Goal: Information Seeking & Learning: Learn about a topic

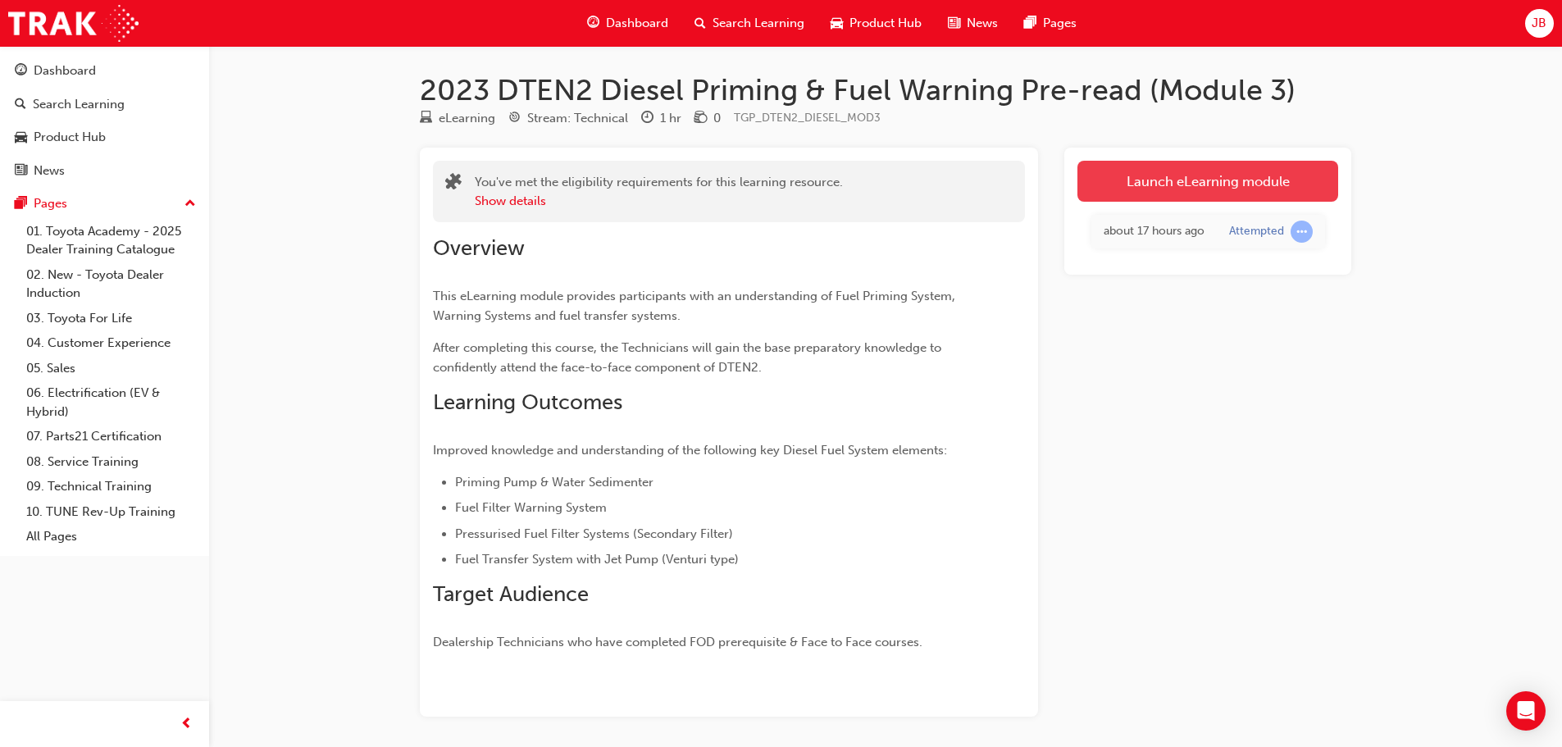
click at [1164, 190] on link "Launch eLearning module" at bounding box center [1208, 181] width 261 height 41
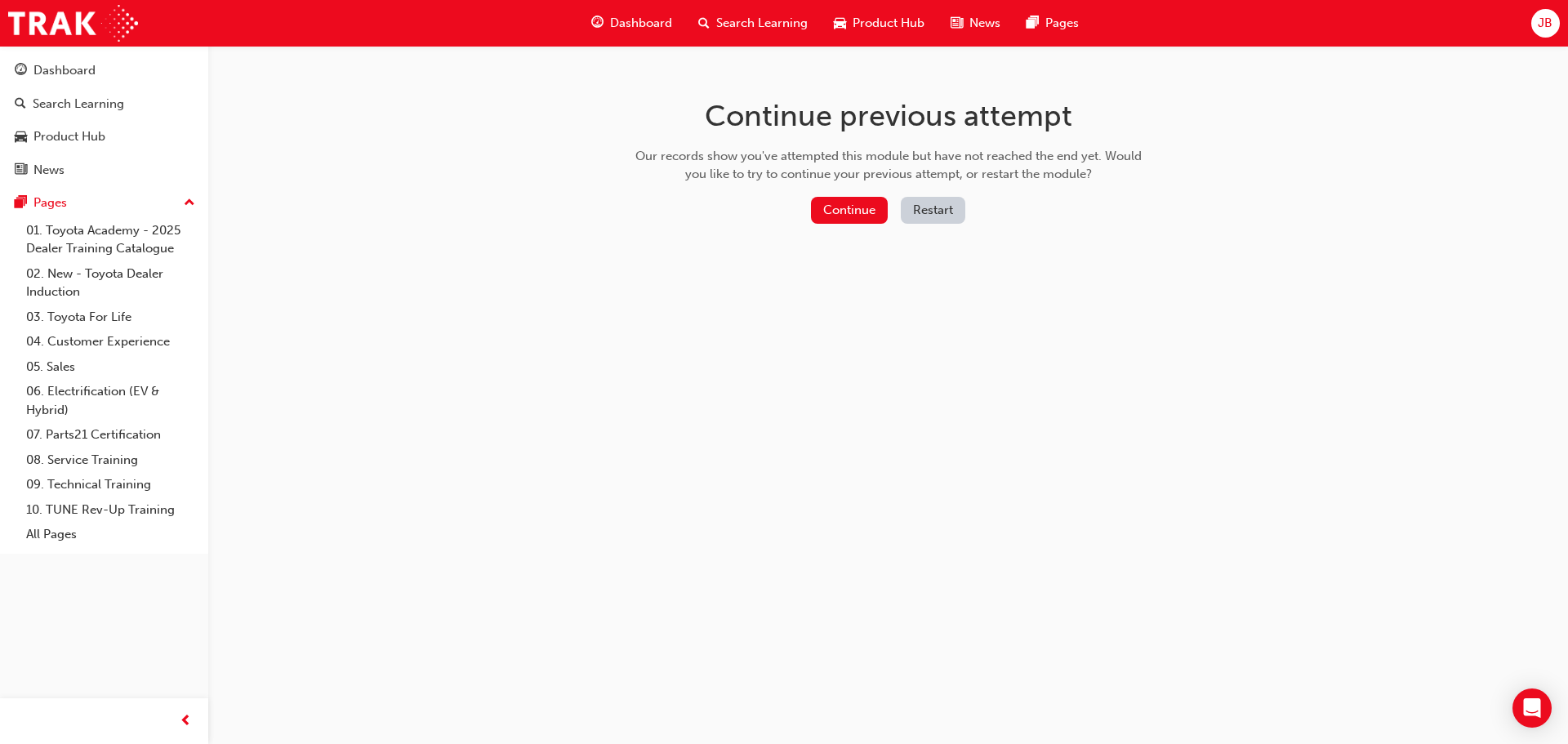
click at [932, 215] on button "Restart" at bounding box center [933, 210] width 65 height 27
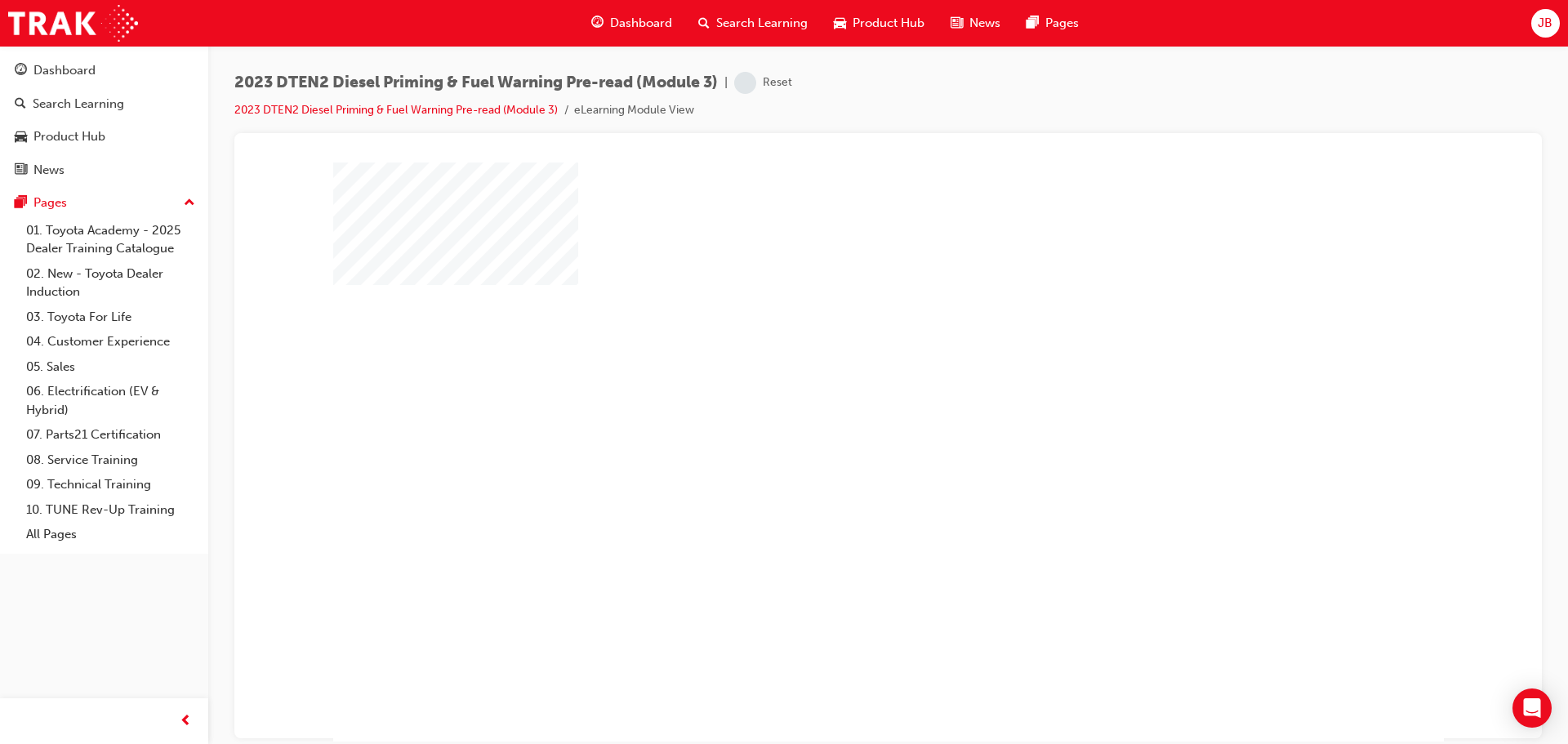
click at [841, 404] on div "play" at bounding box center [841, 404] width 0 height 0
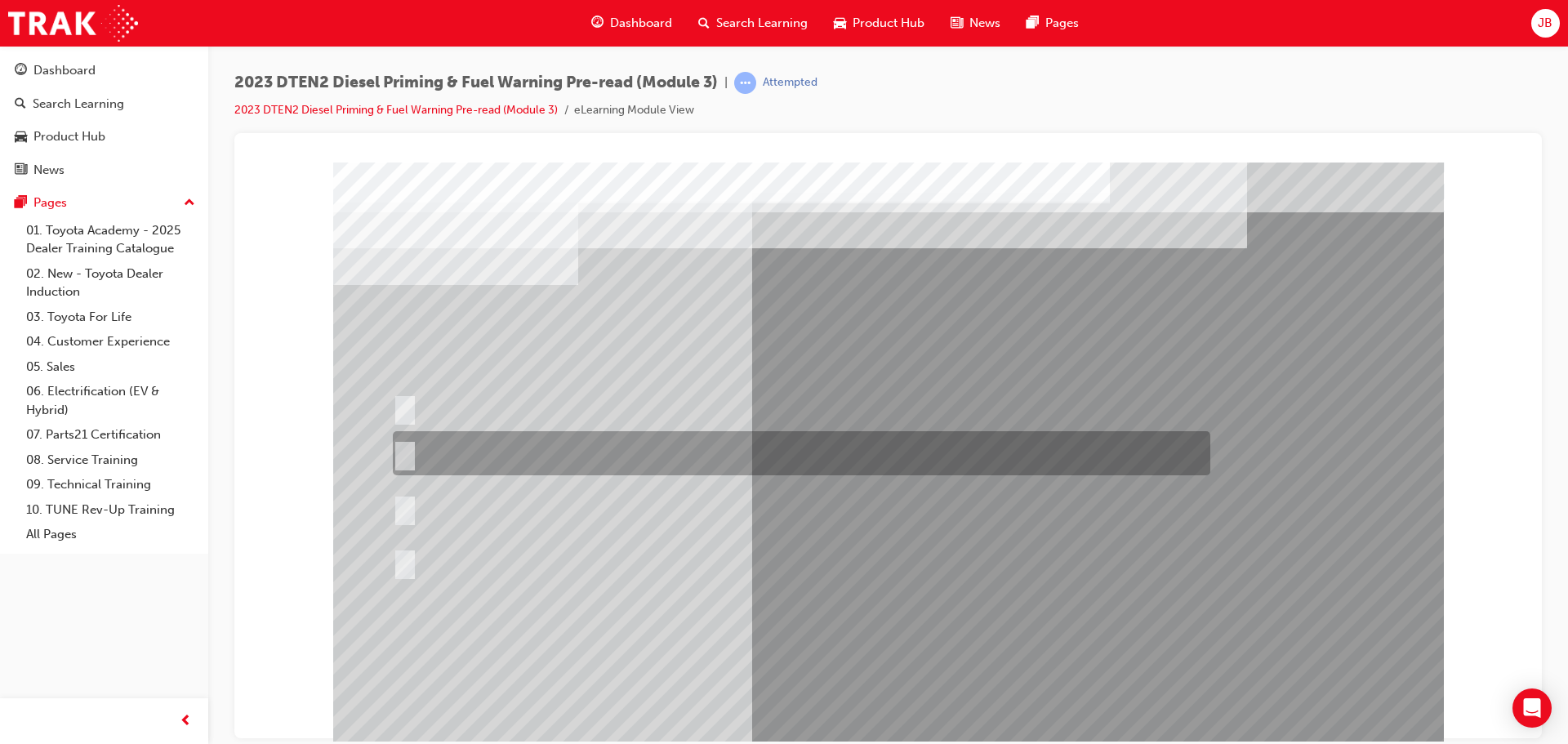
click at [637, 458] on div at bounding box center [796, 453] width 817 height 44
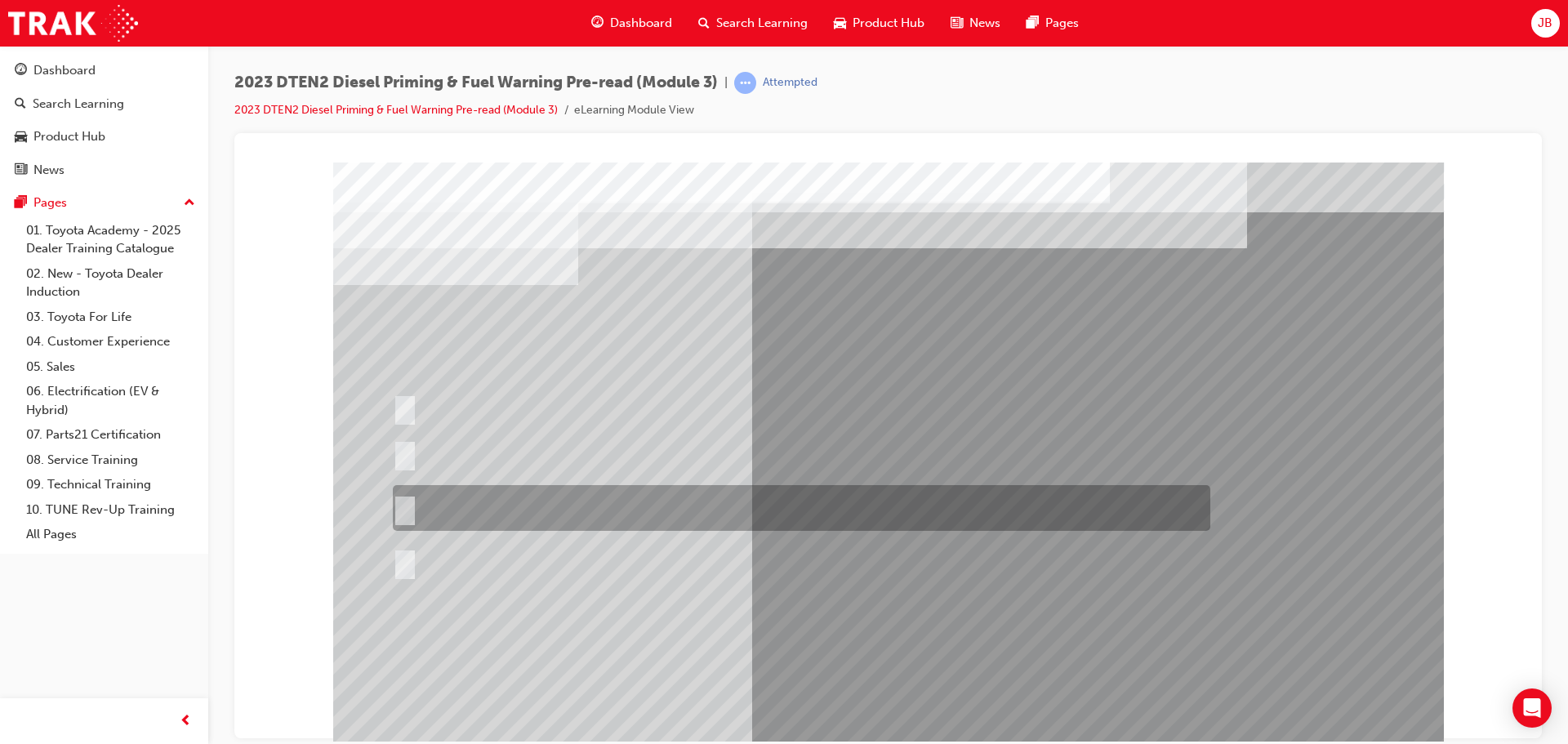
click at [547, 507] on div at bounding box center [796, 508] width 817 height 46
radio input "false"
radio input "true"
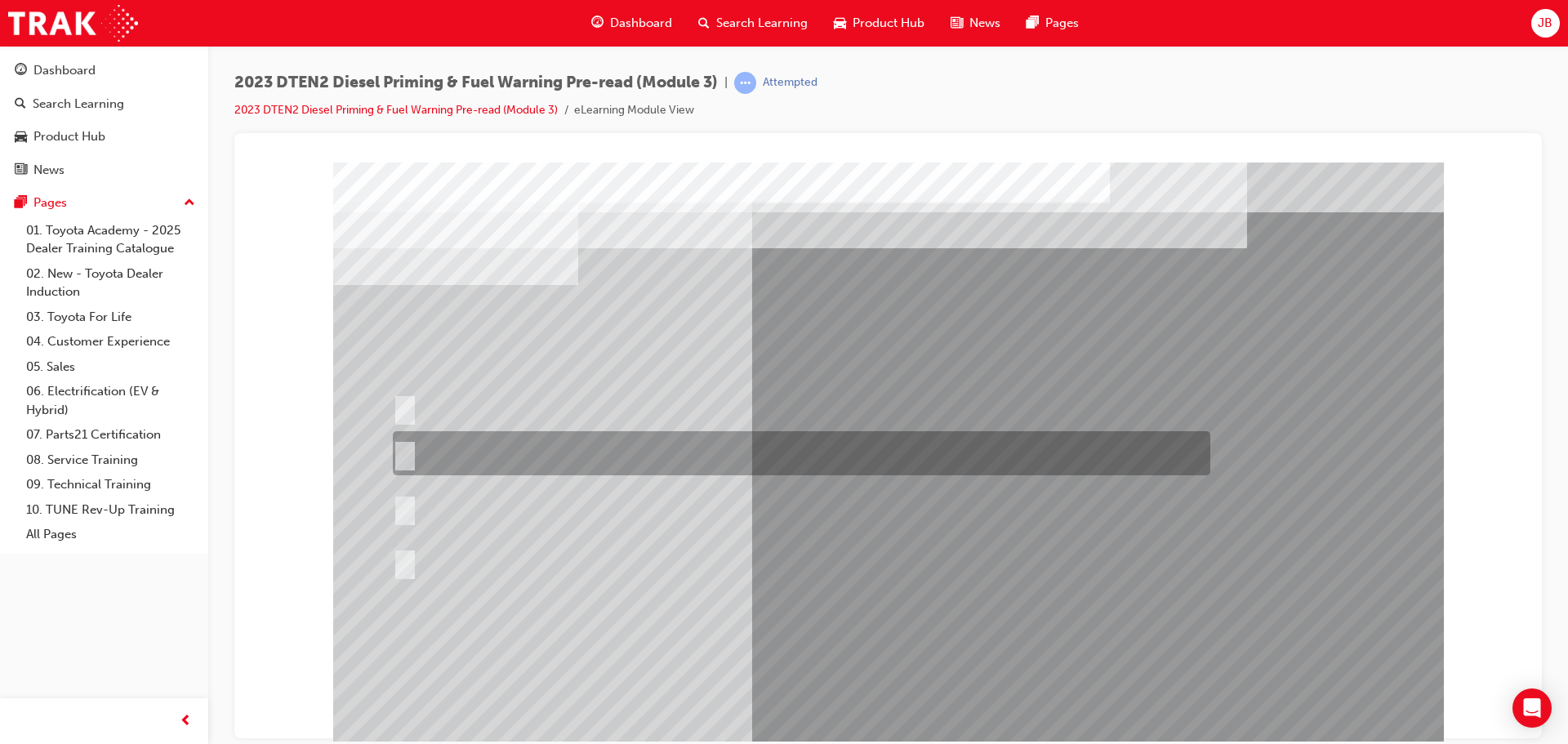
click at [725, 446] on div at bounding box center [796, 453] width 817 height 44
radio input "true"
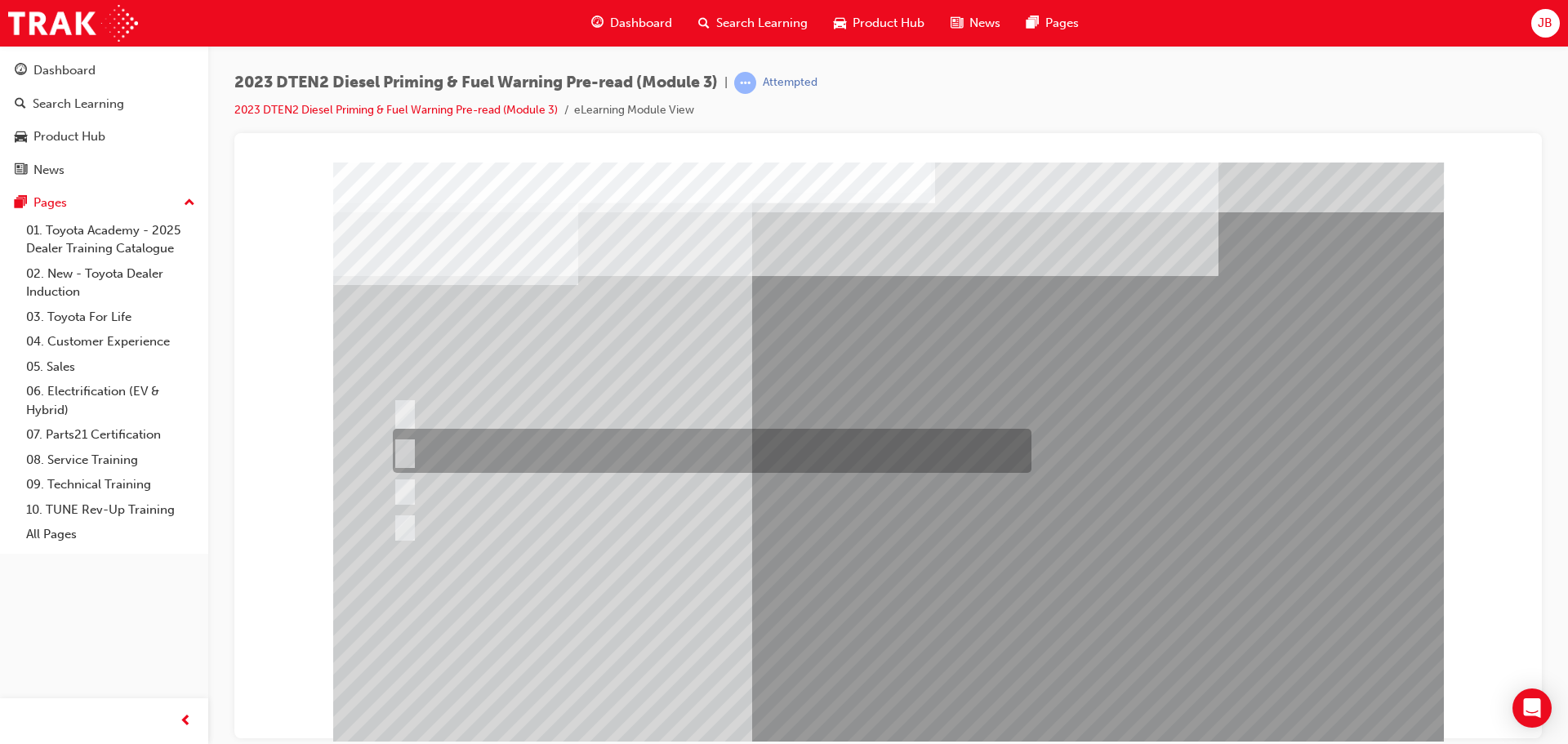
click at [400, 447] on input "Blinks = Filter Blocked & ON = Water" at bounding box center [401, 451] width 18 height 18
radio input "true"
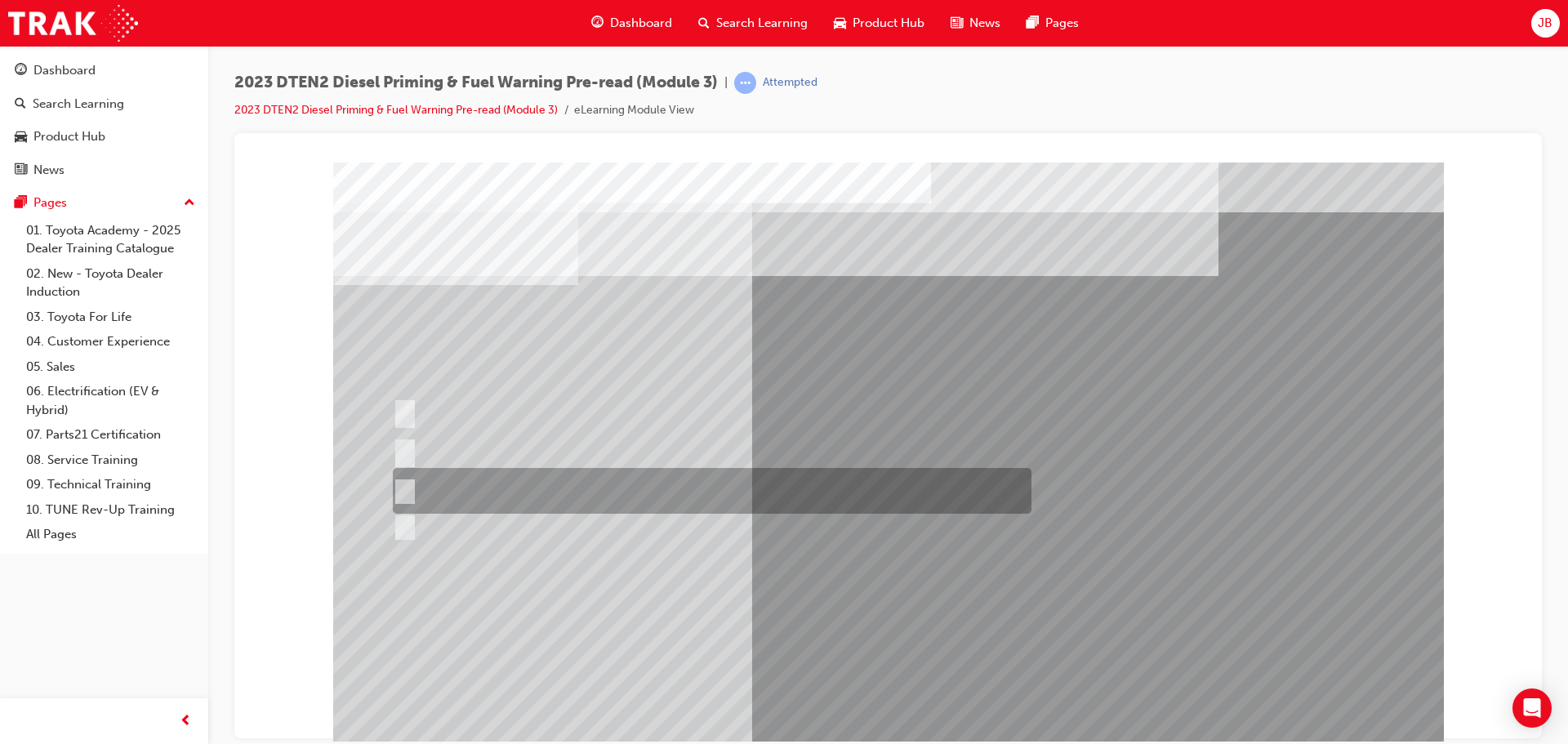
click at [445, 496] on div at bounding box center [707, 491] width 638 height 46
radio input "true"
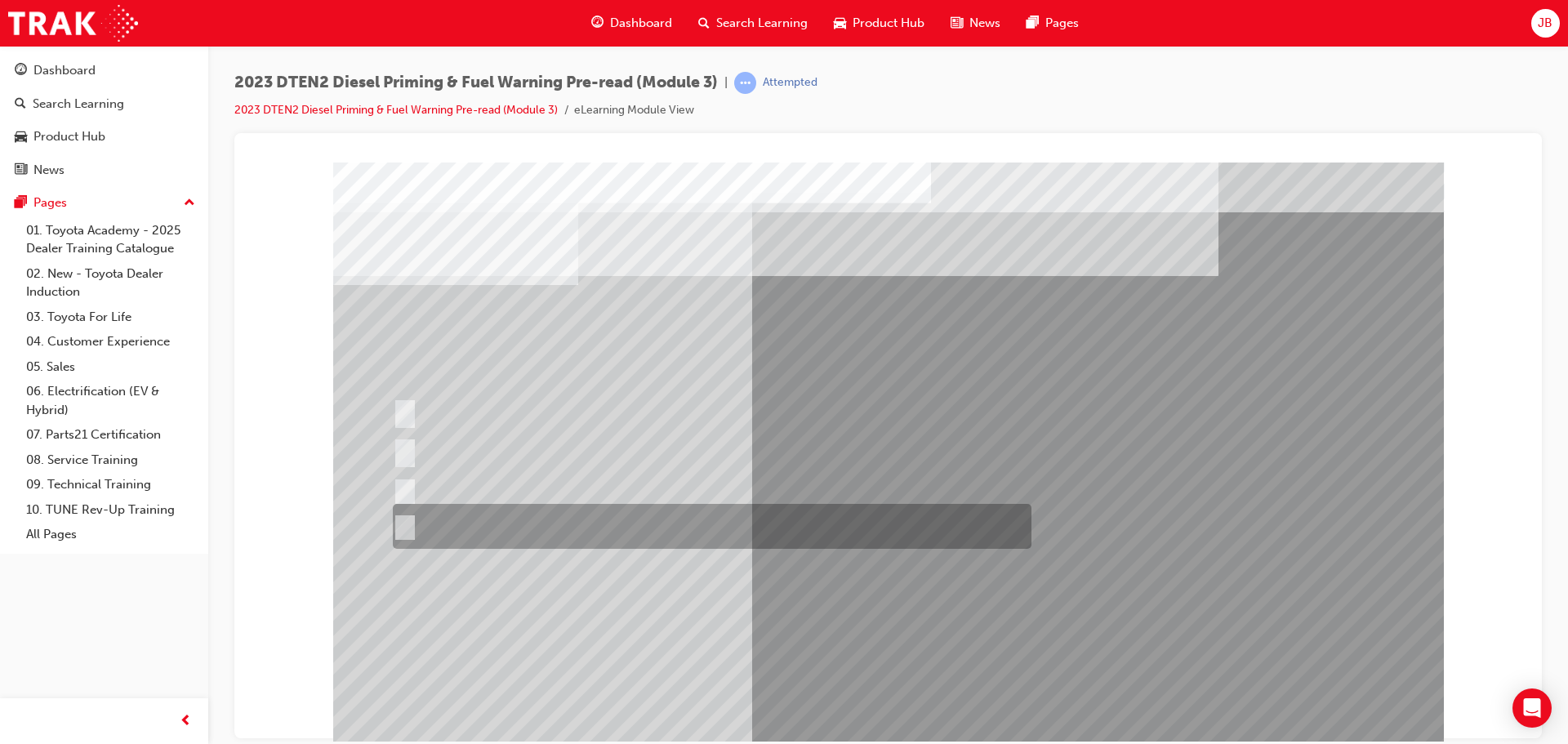
click at [610, 519] on div at bounding box center [707, 526] width 638 height 45
radio input "true"
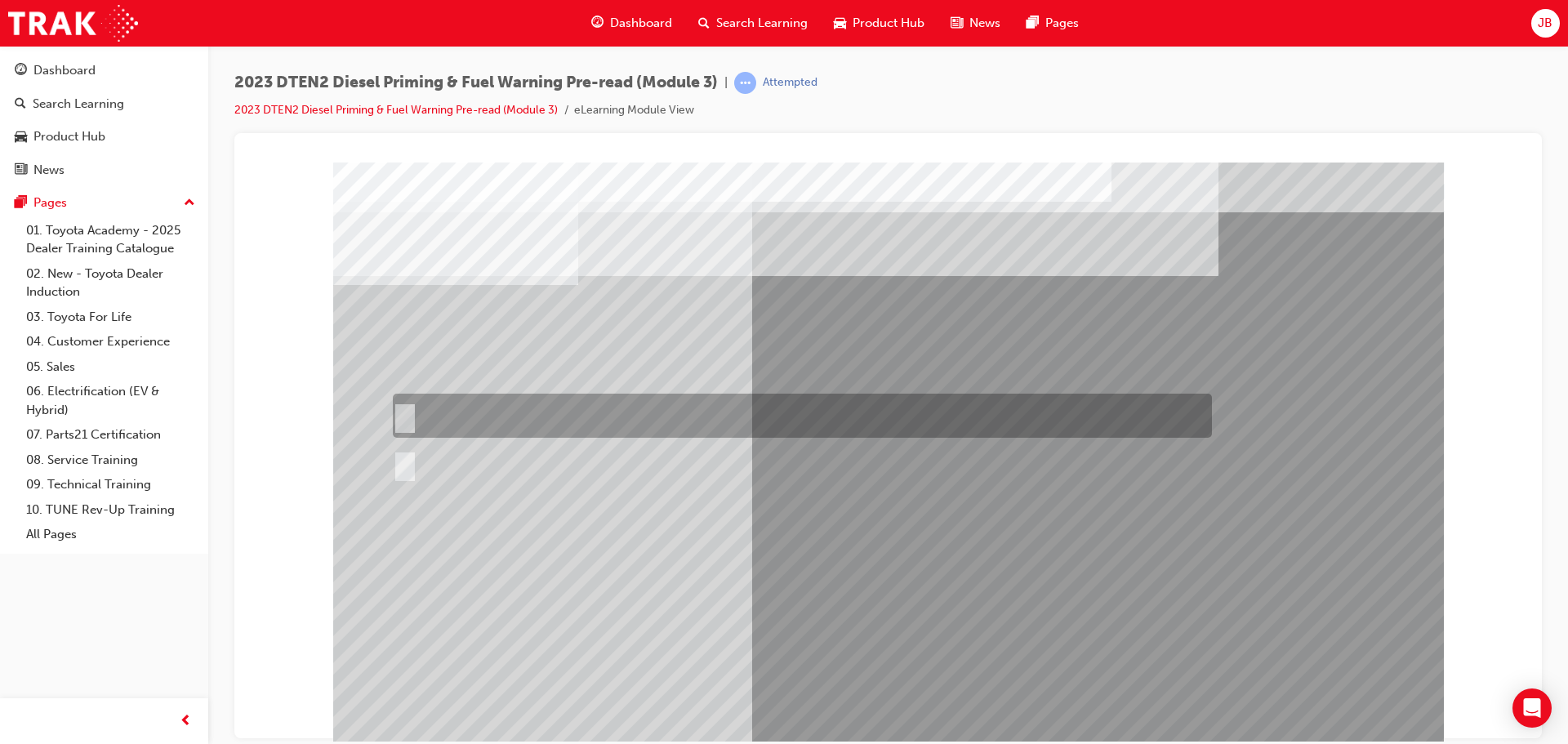
click at [515, 420] on div at bounding box center [797, 415] width 819 height 44
radio input "true"
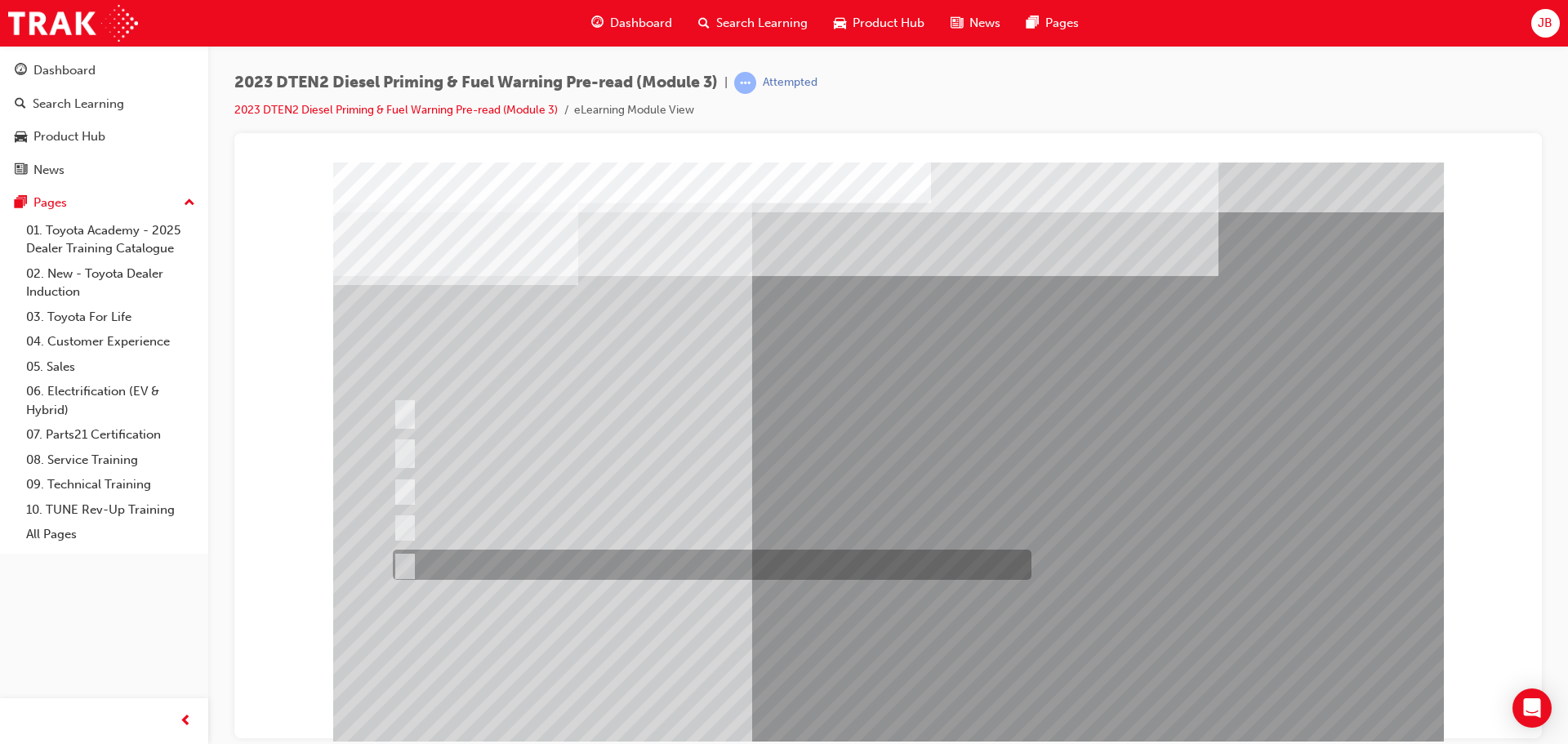
click at [521, 563] on div at bounding box center [707, 565] width 638 height 30
radio input "true"
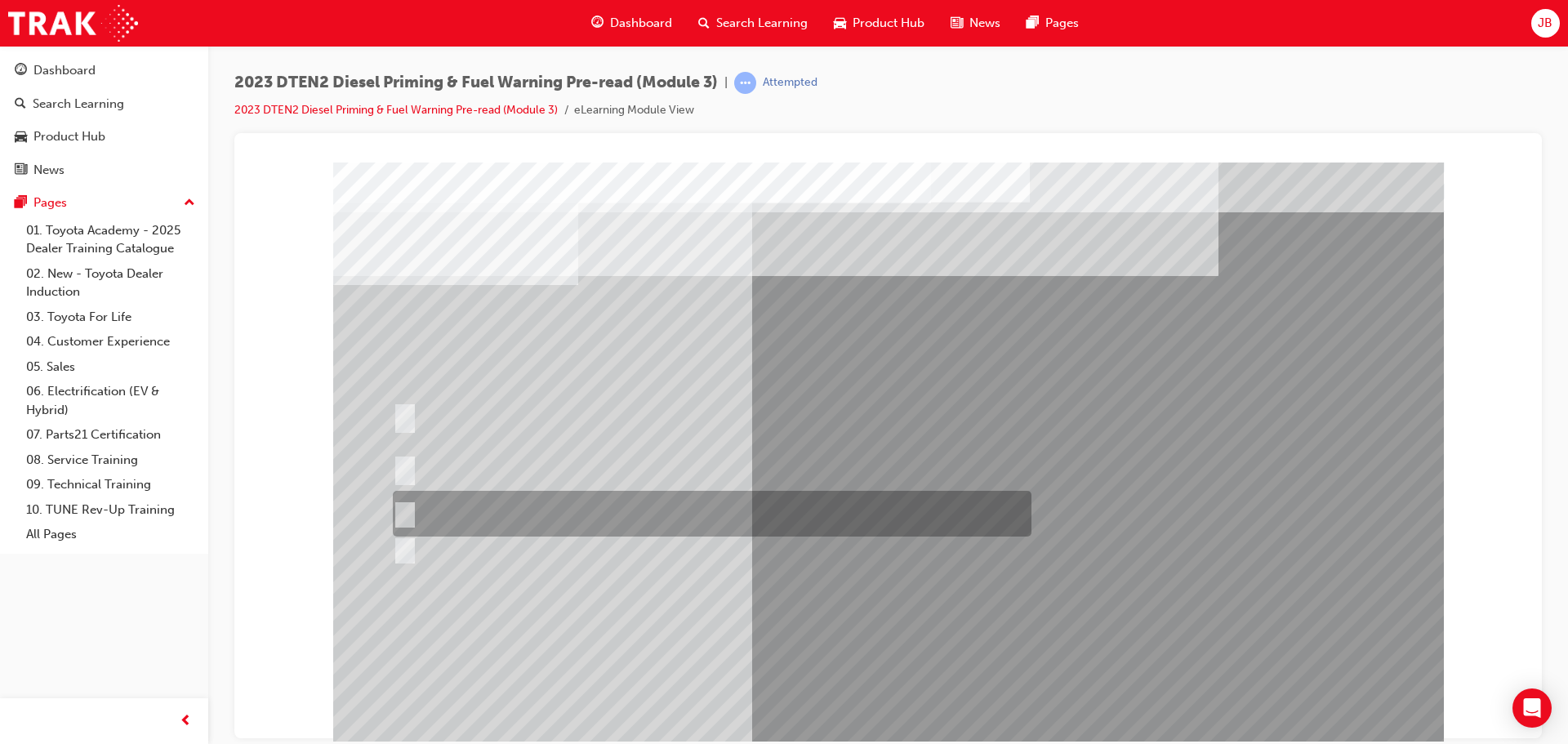
click at [651, 517] on div at bounding box center [707, 514] width 638 height 46
radio input "true"
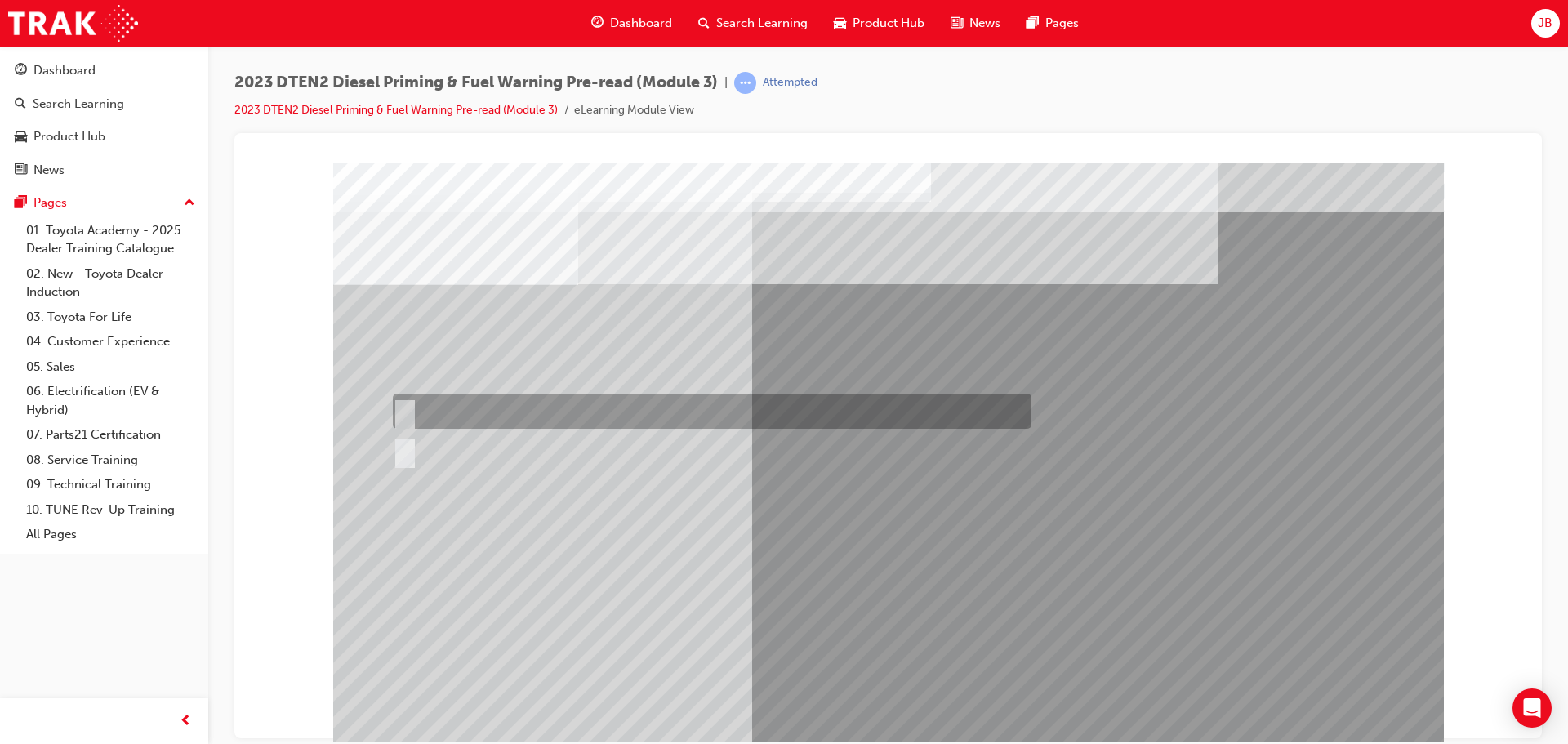
click at [410, 406] on div at bounding box center [707, 410] width 638 height 35
radio input "true"
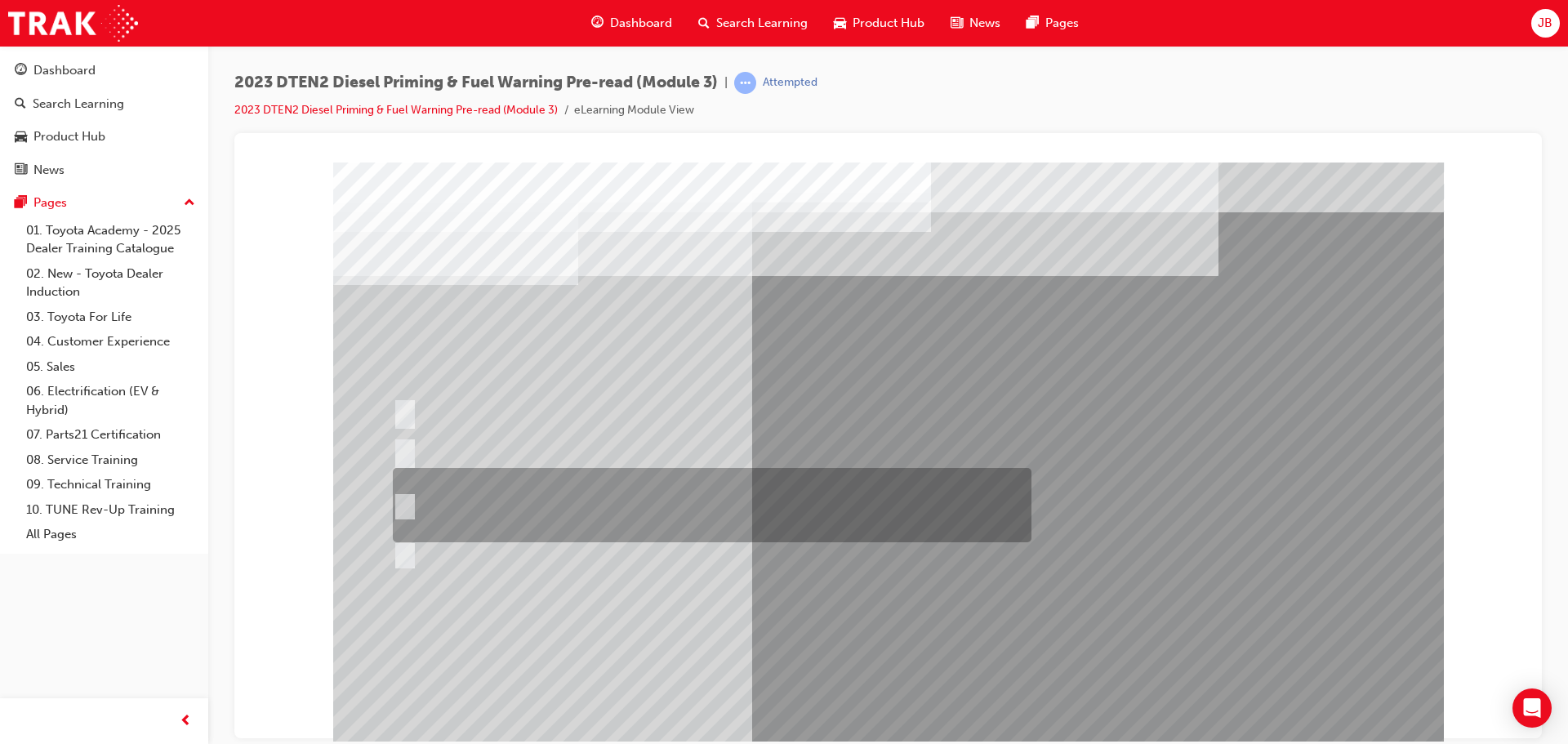
click at [546, 497] on div at bounding box center [707, 505] width 638 height 75
radio input "true"
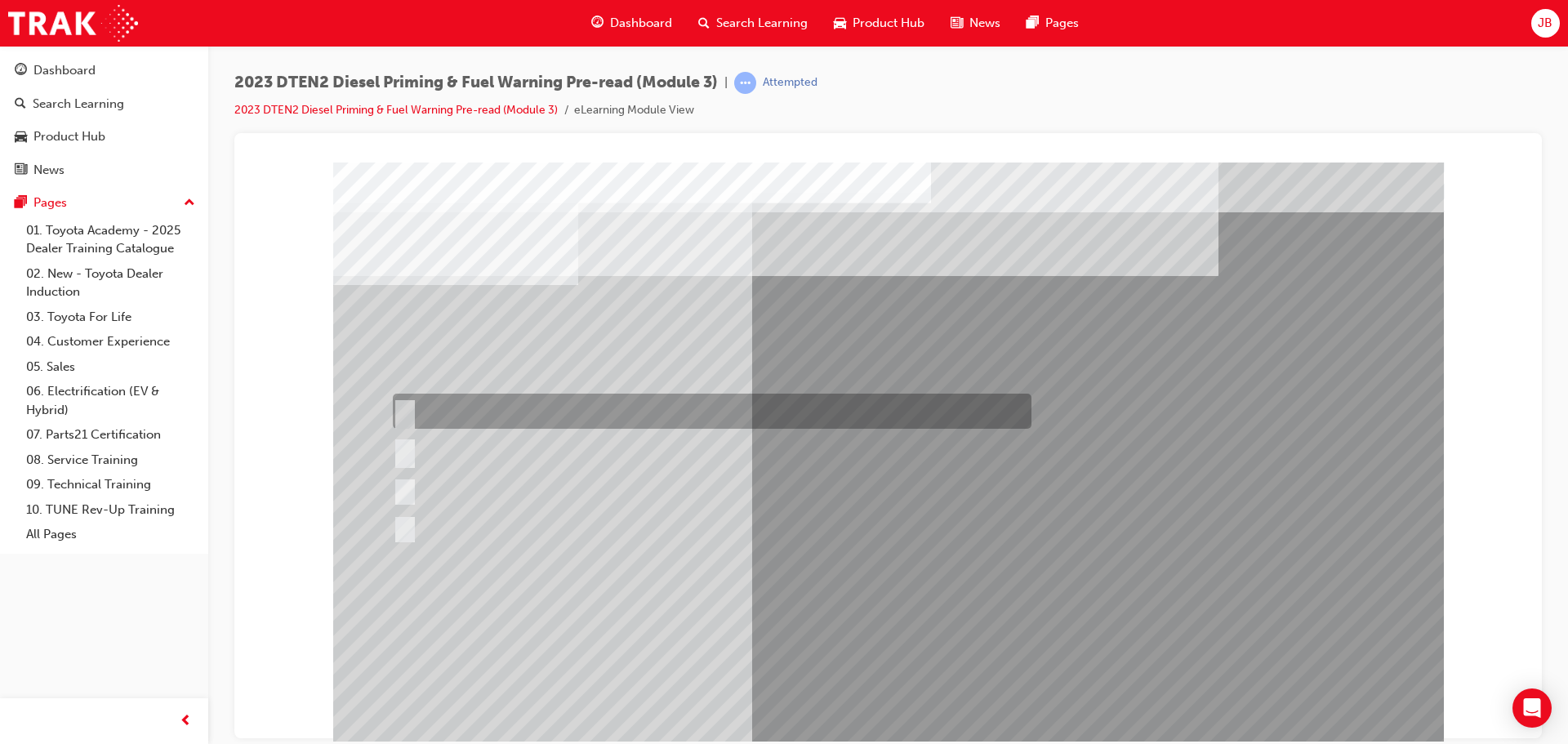
click at [465, 412] on div at bounding box center [707, 410] width 638 height 35
radio input "true"
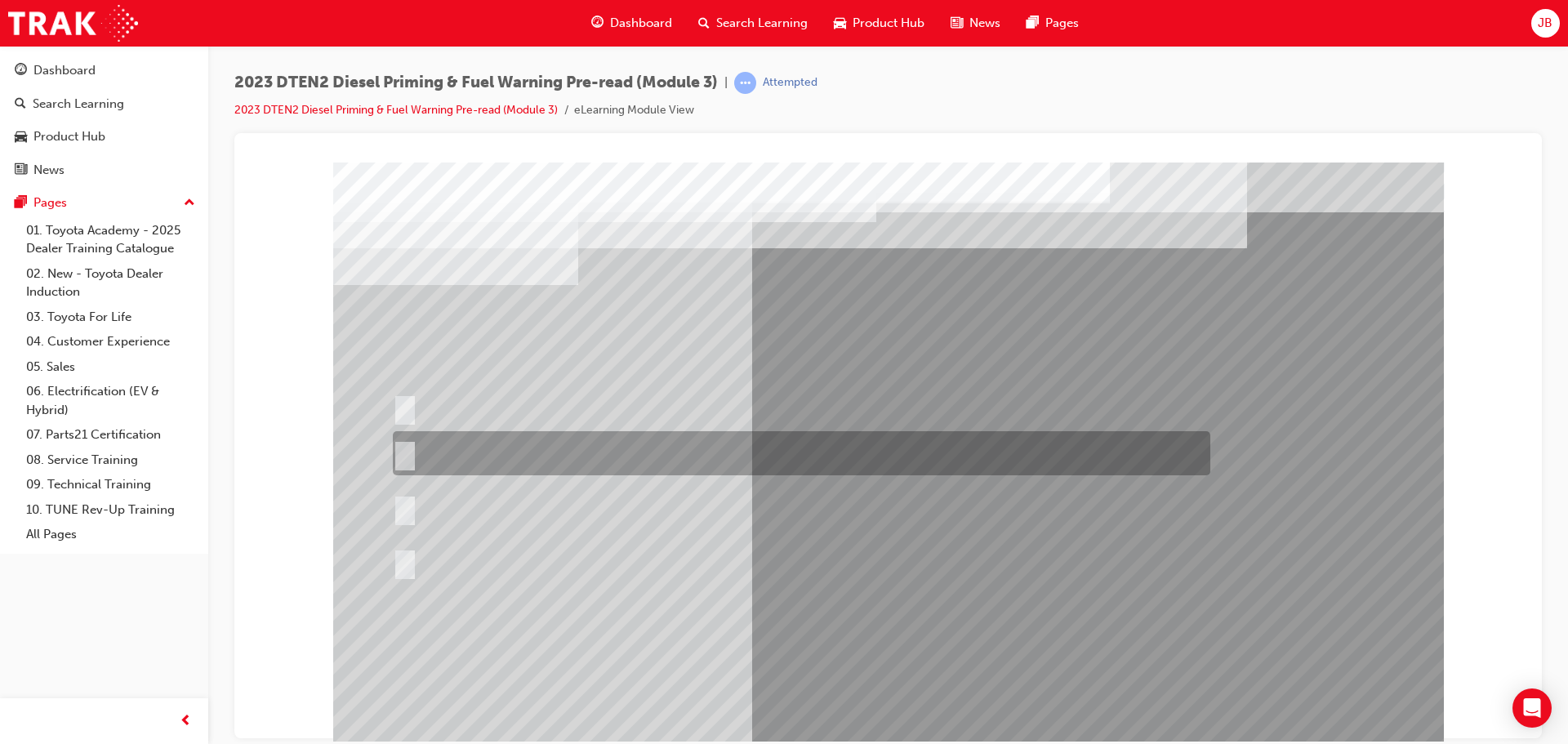
click at [487, 454] on div at bounding box center [796, 453] width 817 height 44
radio input "true"
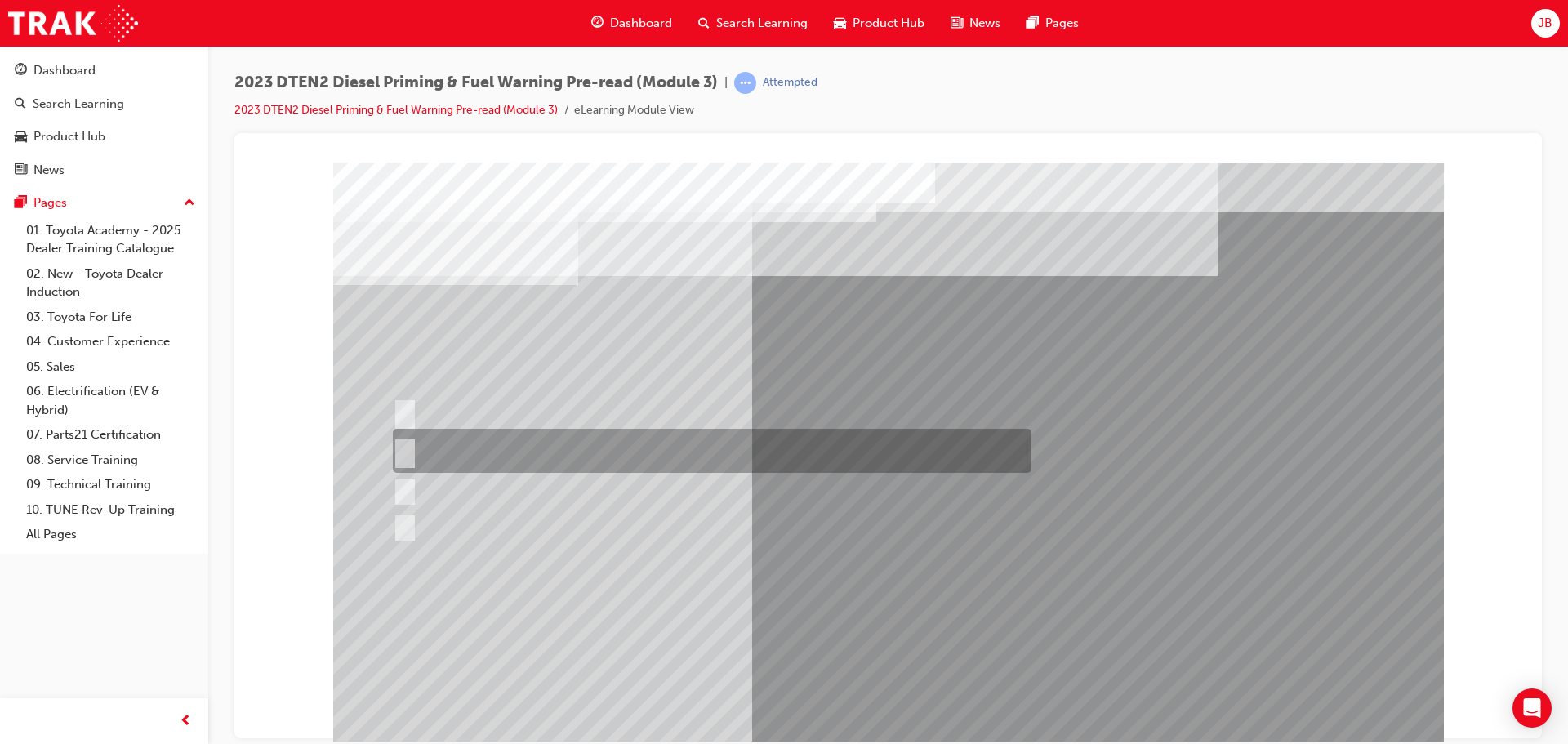
click at [574, 447] on div at bounding box center [707, 451] width 638 height 44
radio input "true"
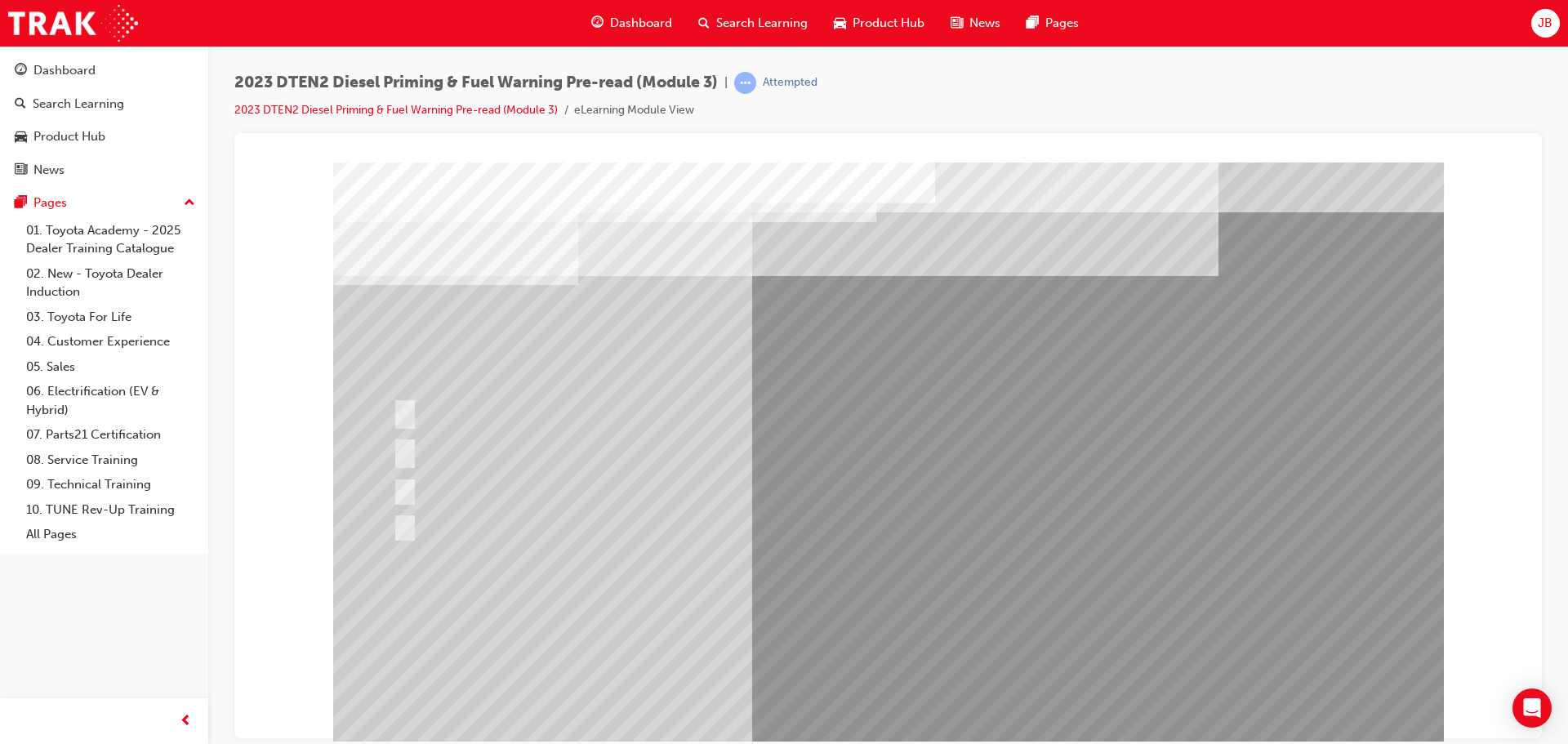
click at [760, 21] on span "Search Learning" at bounding box center [762, 23] width 92 height 19
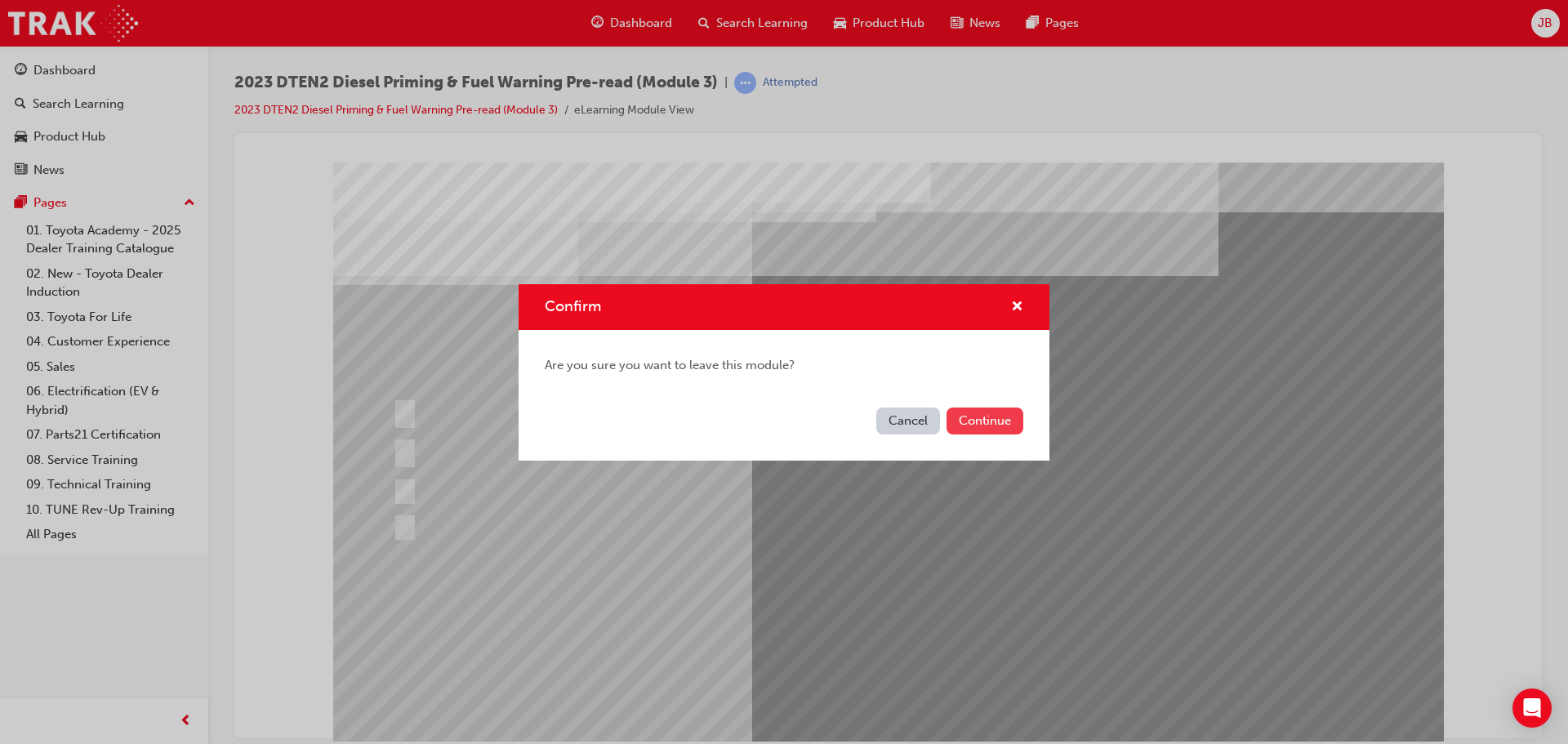
click at [969, 427] on button "Continue" at bounding box center [984, 420] width 77 height 27
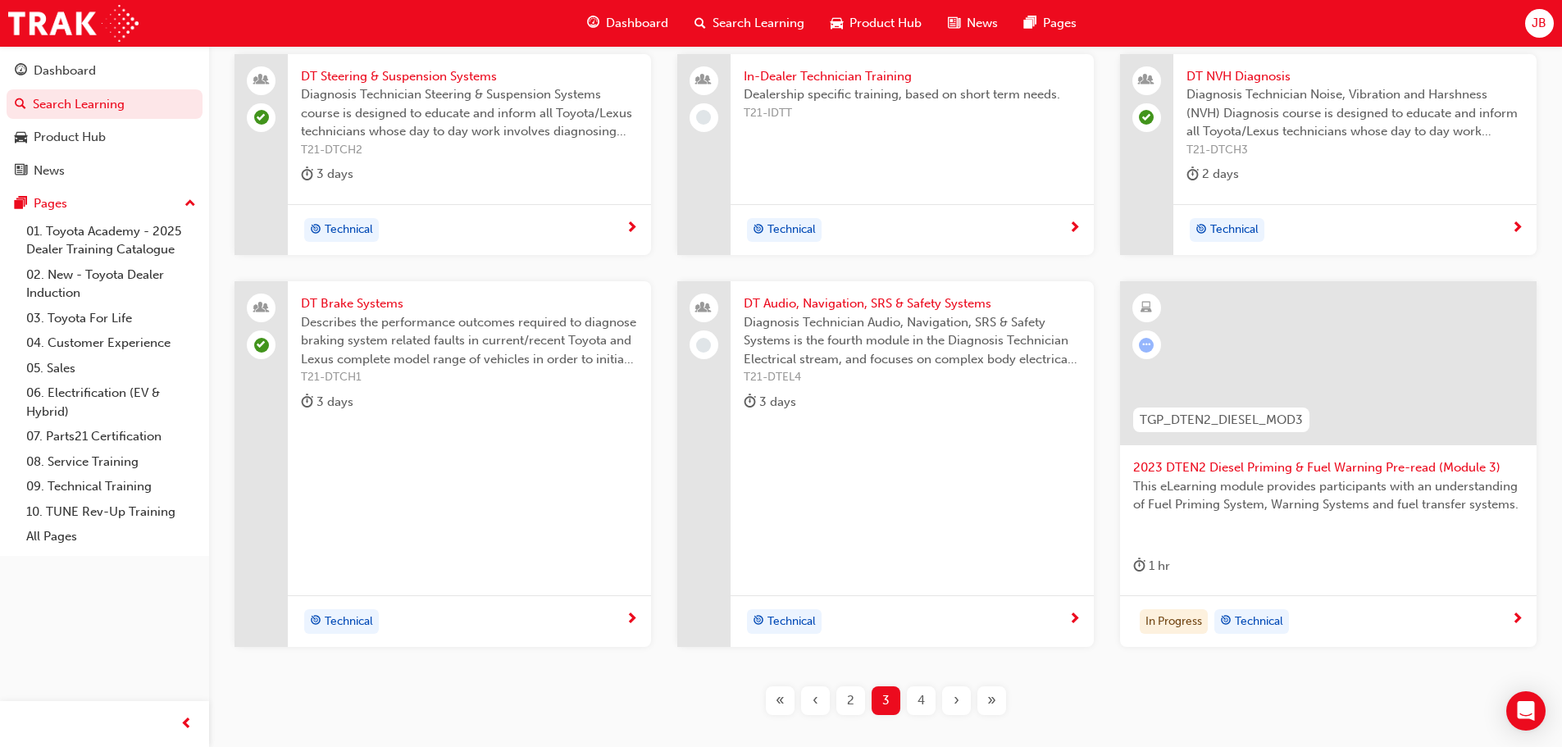
scroll to position [426, 0]
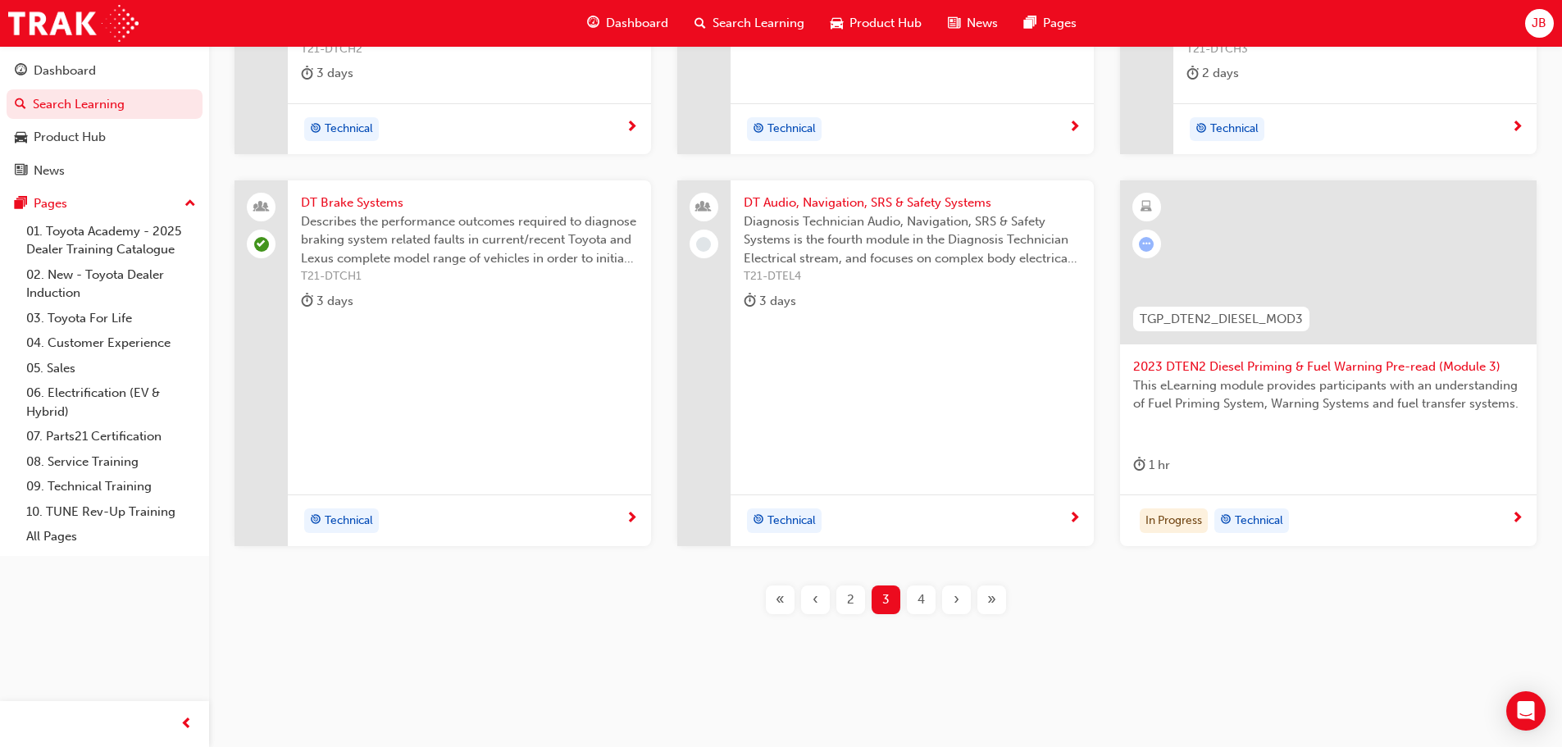
click at [1188, 368] on span "2023 DTEN2 Diesel Priming & Fuel Warning Pre-read (Module 3)" at bounding box center [1328, 367] width 390 height 19
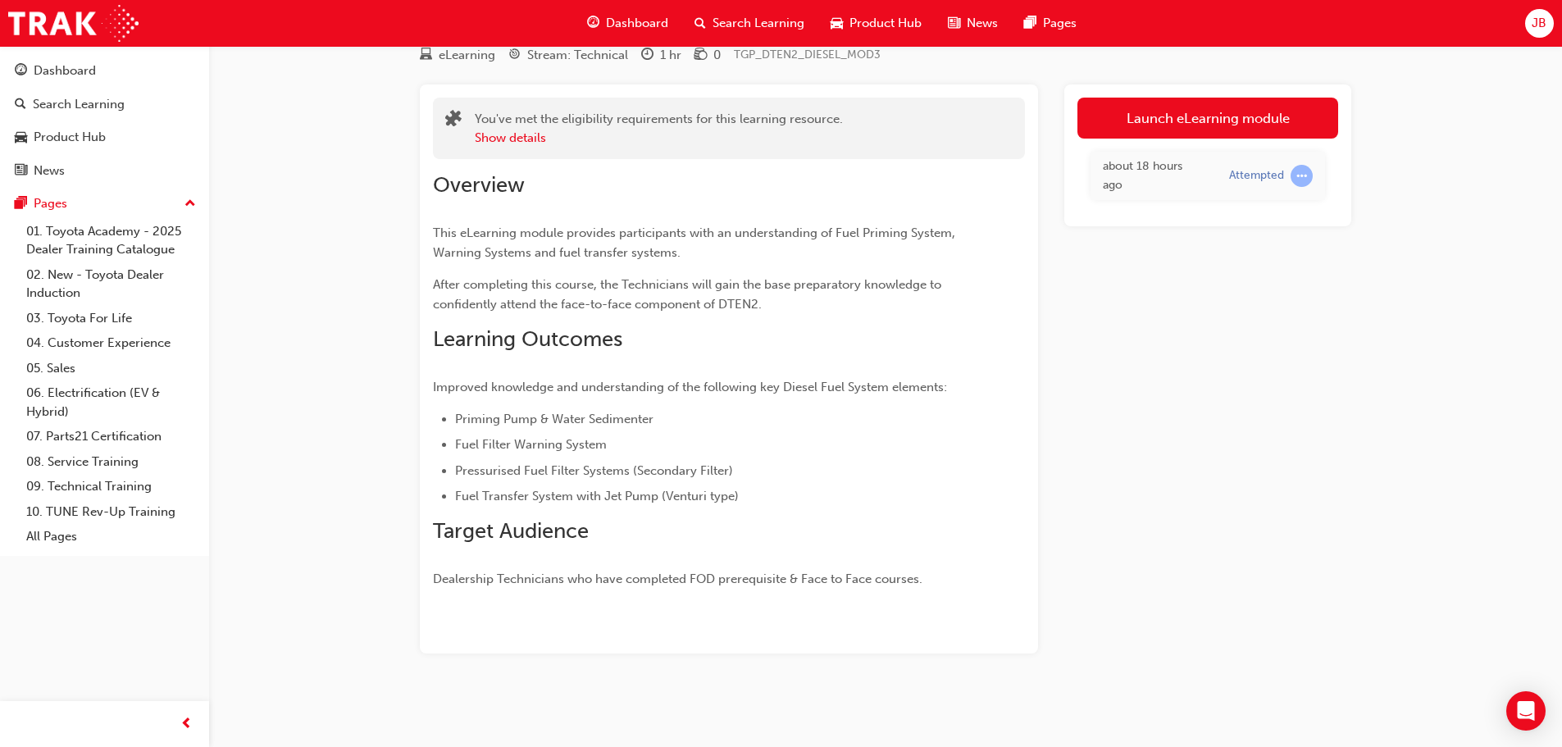
scroll to position [63, 0]
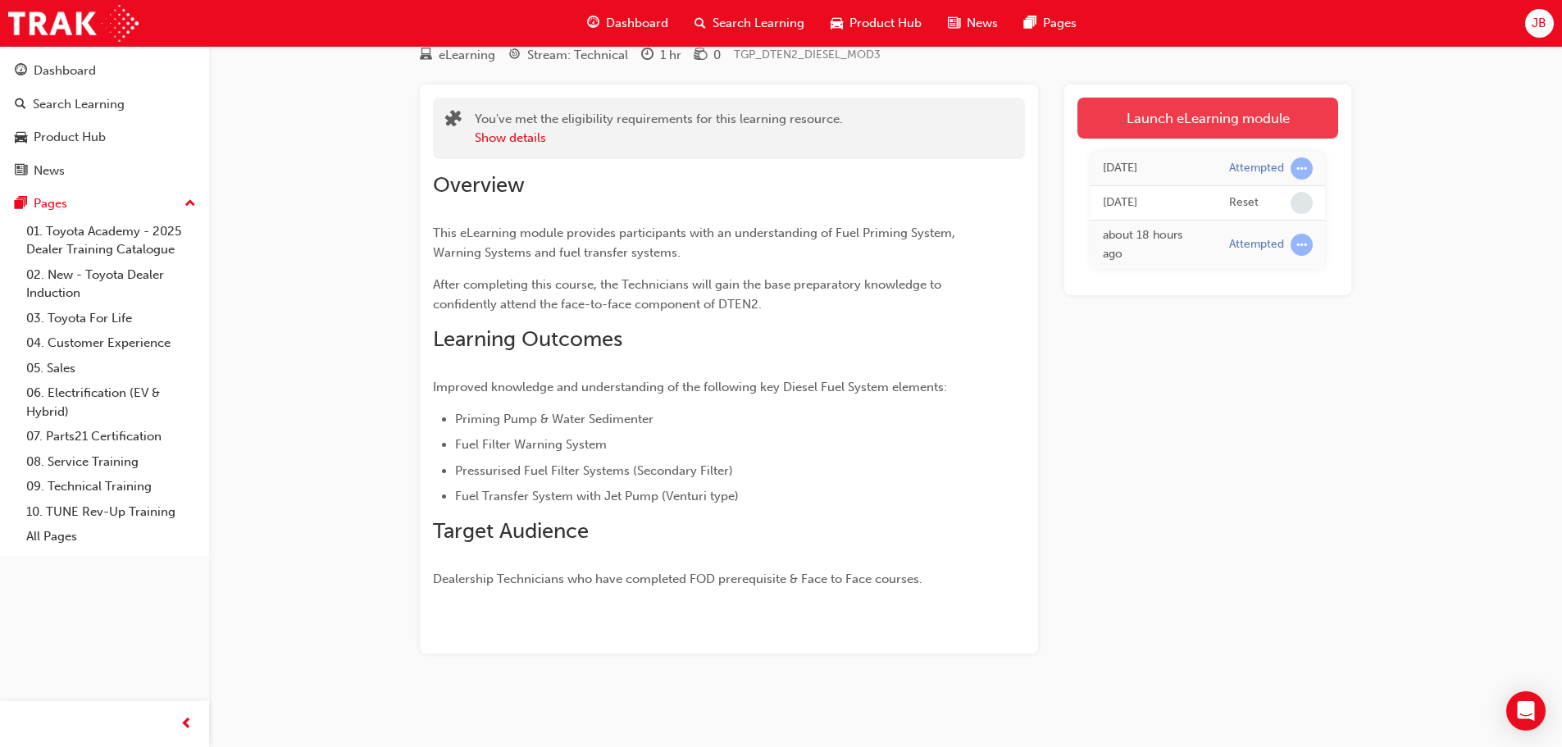
click at [1203, 123] on link "Launch eLearning module" at bounding box center [1208, 118] width 261 height 41
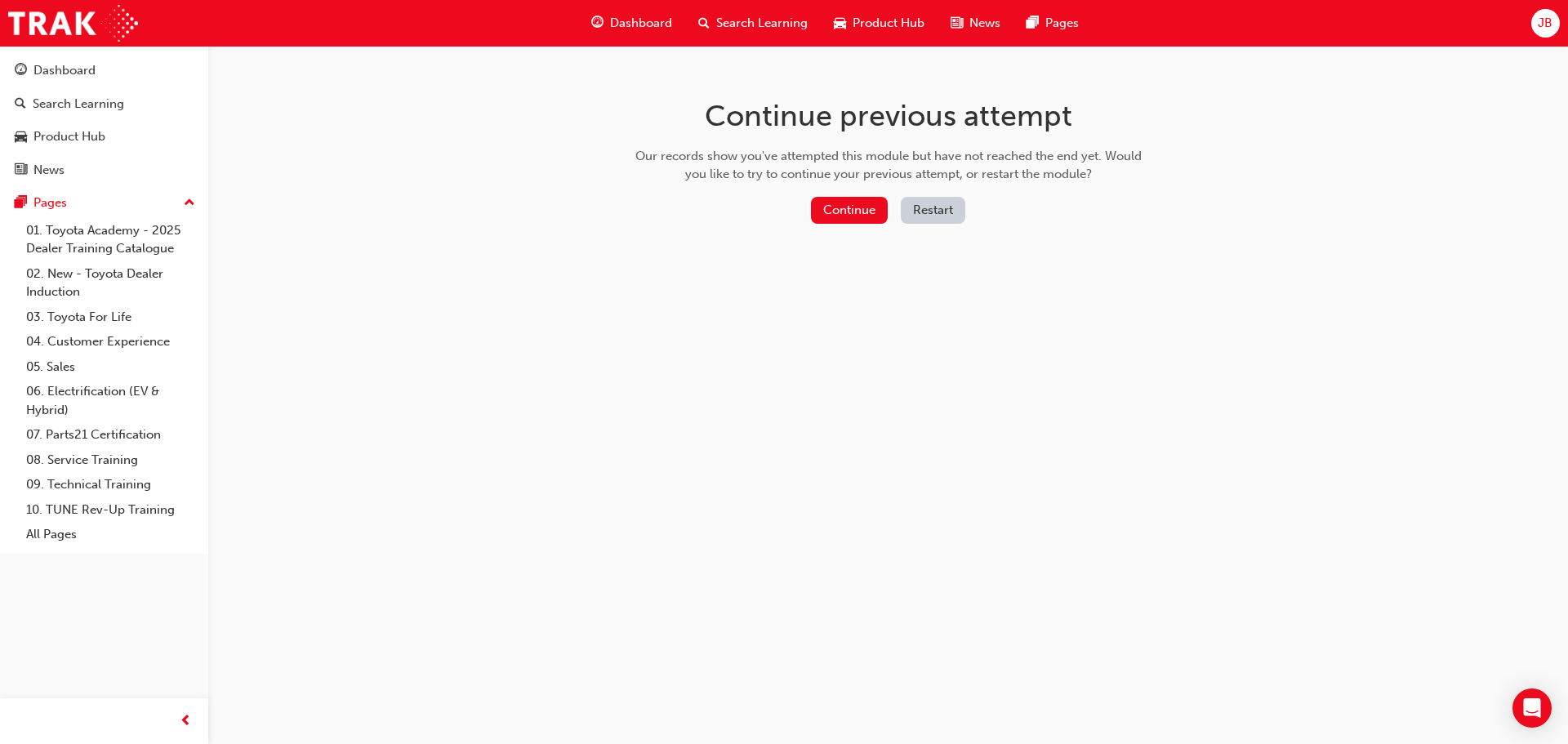
click at [928, 198] on button "Restart" at bounding box center [933, 210] width 65 height 27
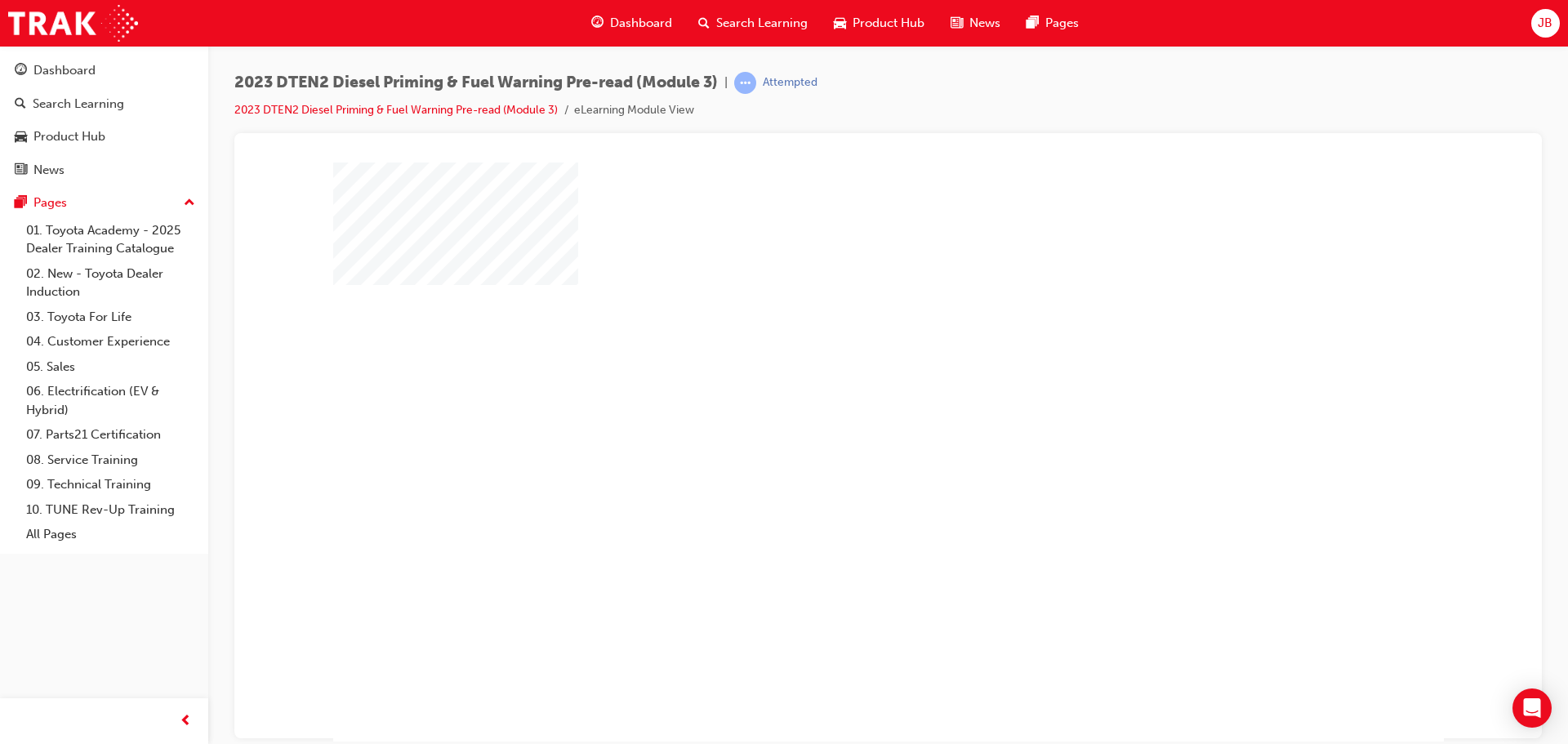
click at [841, 404] on div "play" at bounding box center [841, 404] width 0 height 0
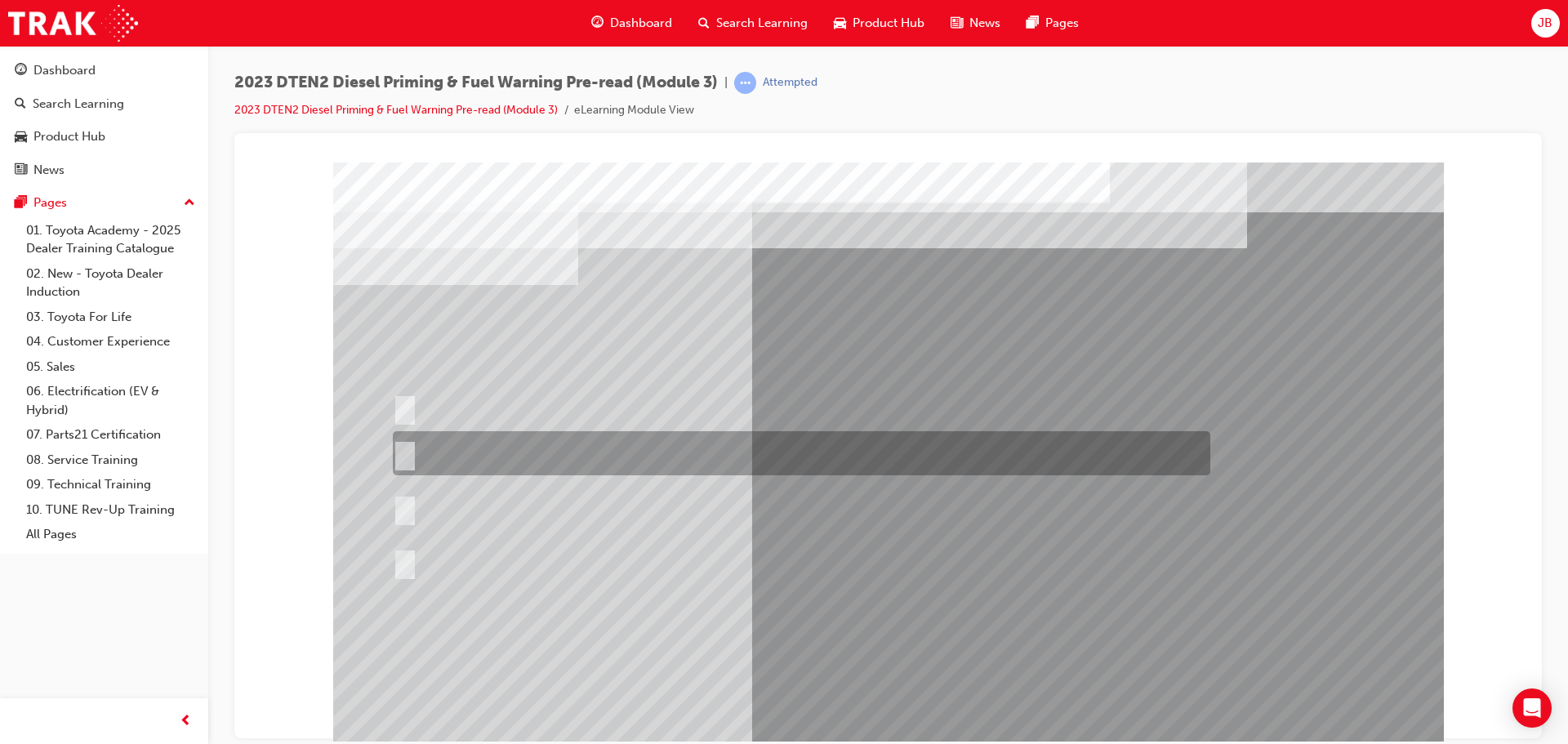
click at [401, 448] on input "Yes, A float in the bottom of the unit raises when water is present & a filter …" at bounding box center [401, 453] width 18 height 18
radio input "true"
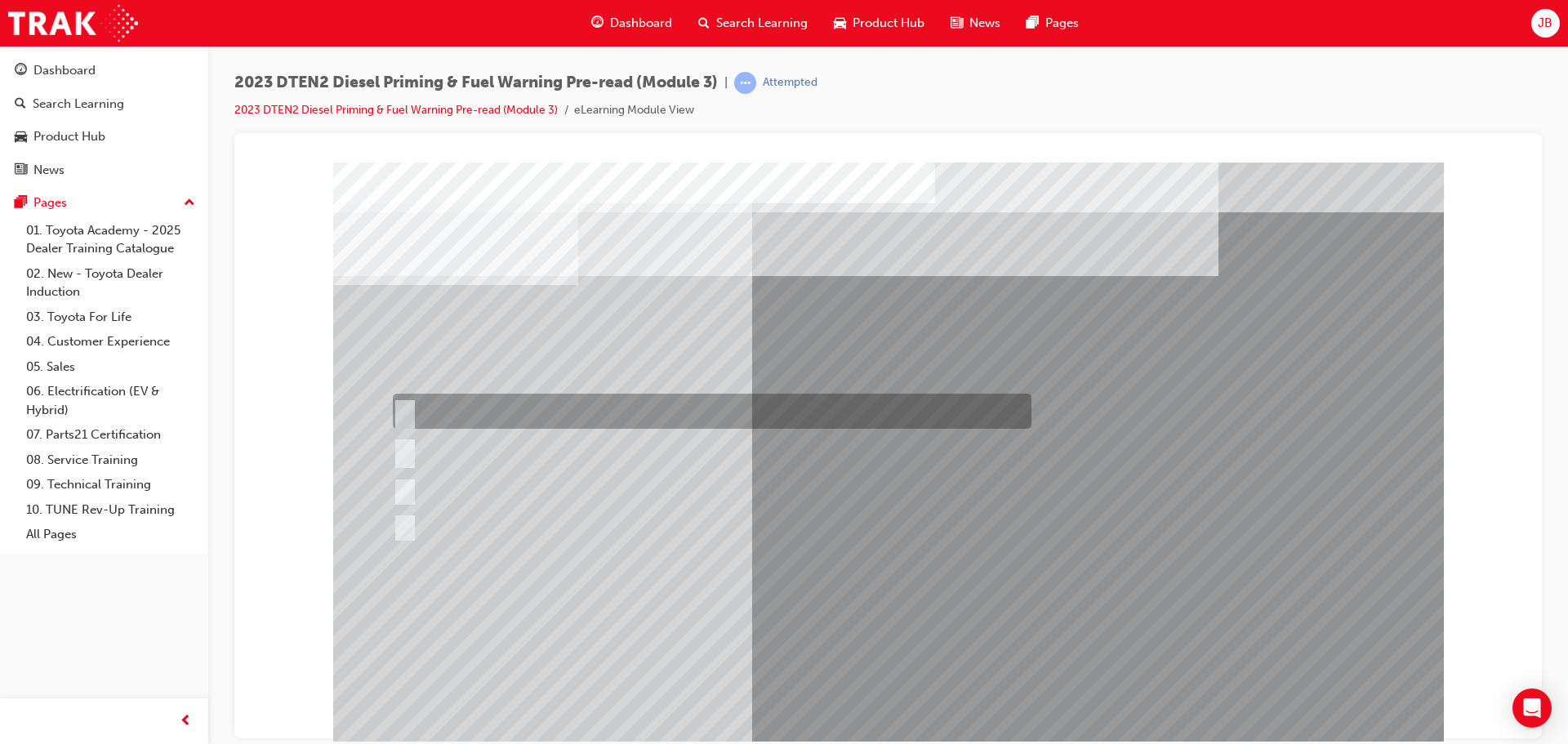
click at [399, 404] on input "Blinks = Water & ON = Filter blocked" at bounding box center [401, 411] width 18 height 18
radio input "true"
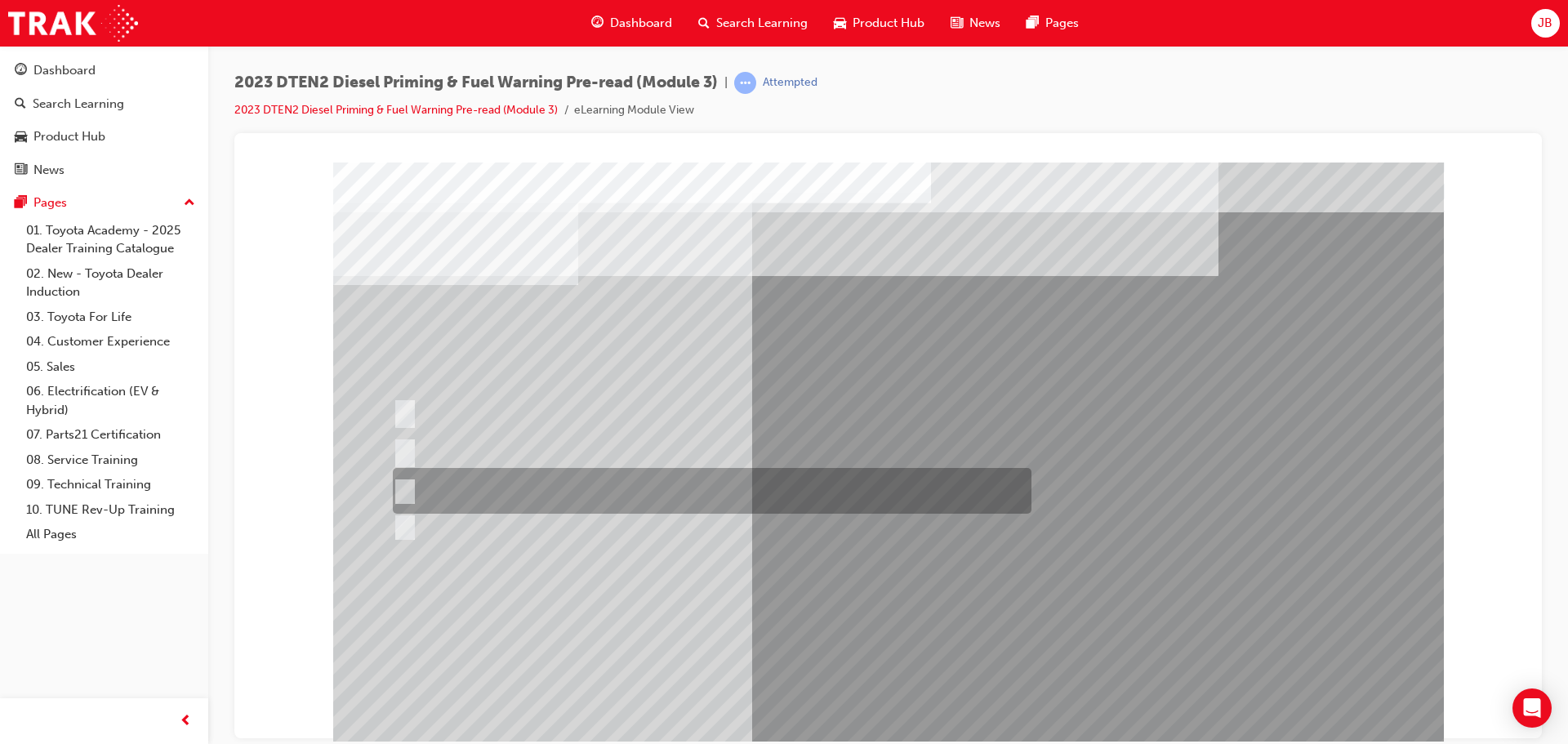
click at [403, 483] on input "5,000" at bounding box center [401, 491] width 18 height 18
radio input "true"
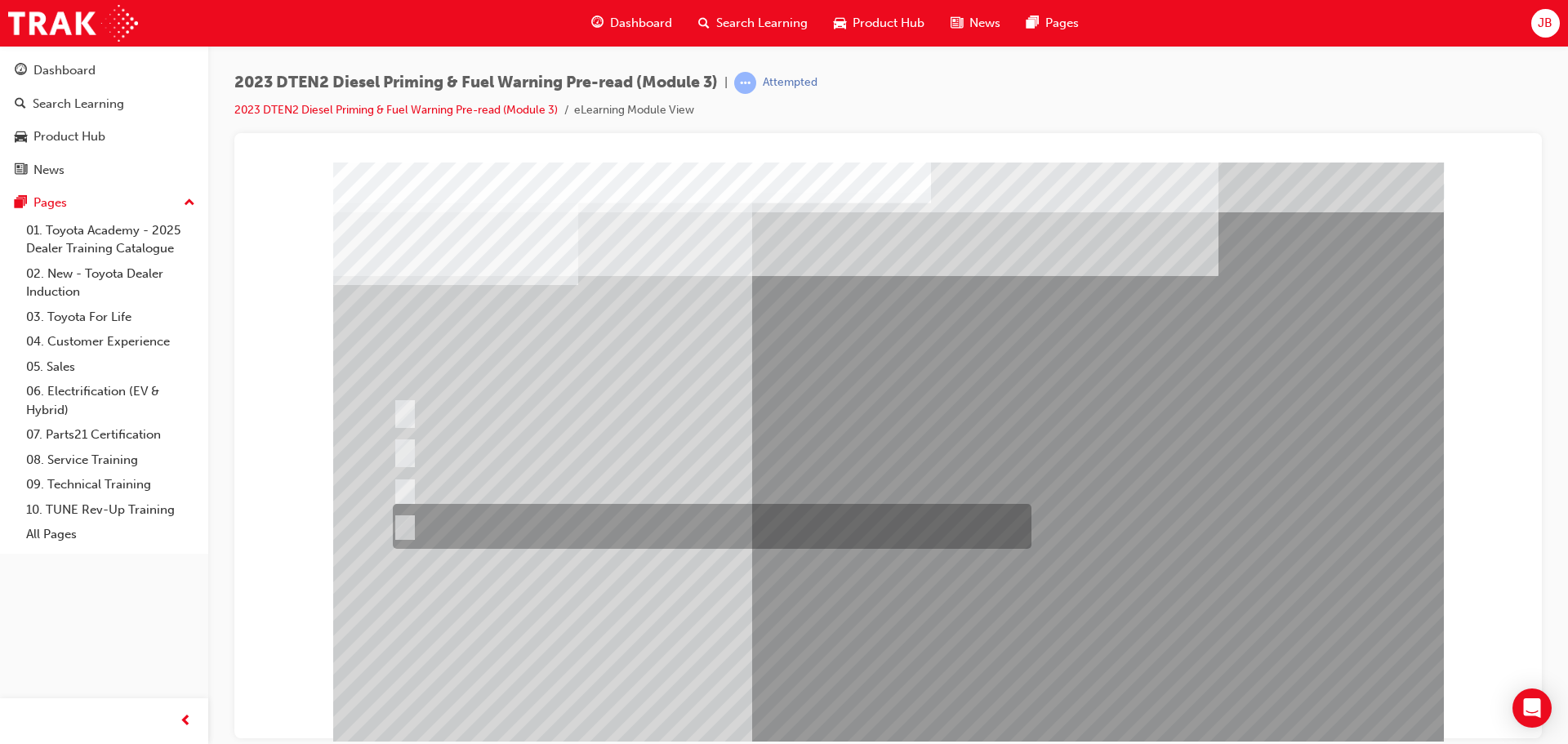
click at [414, 522] on div at bounding box center [707, 526] width 638 height 45
radio input "true"
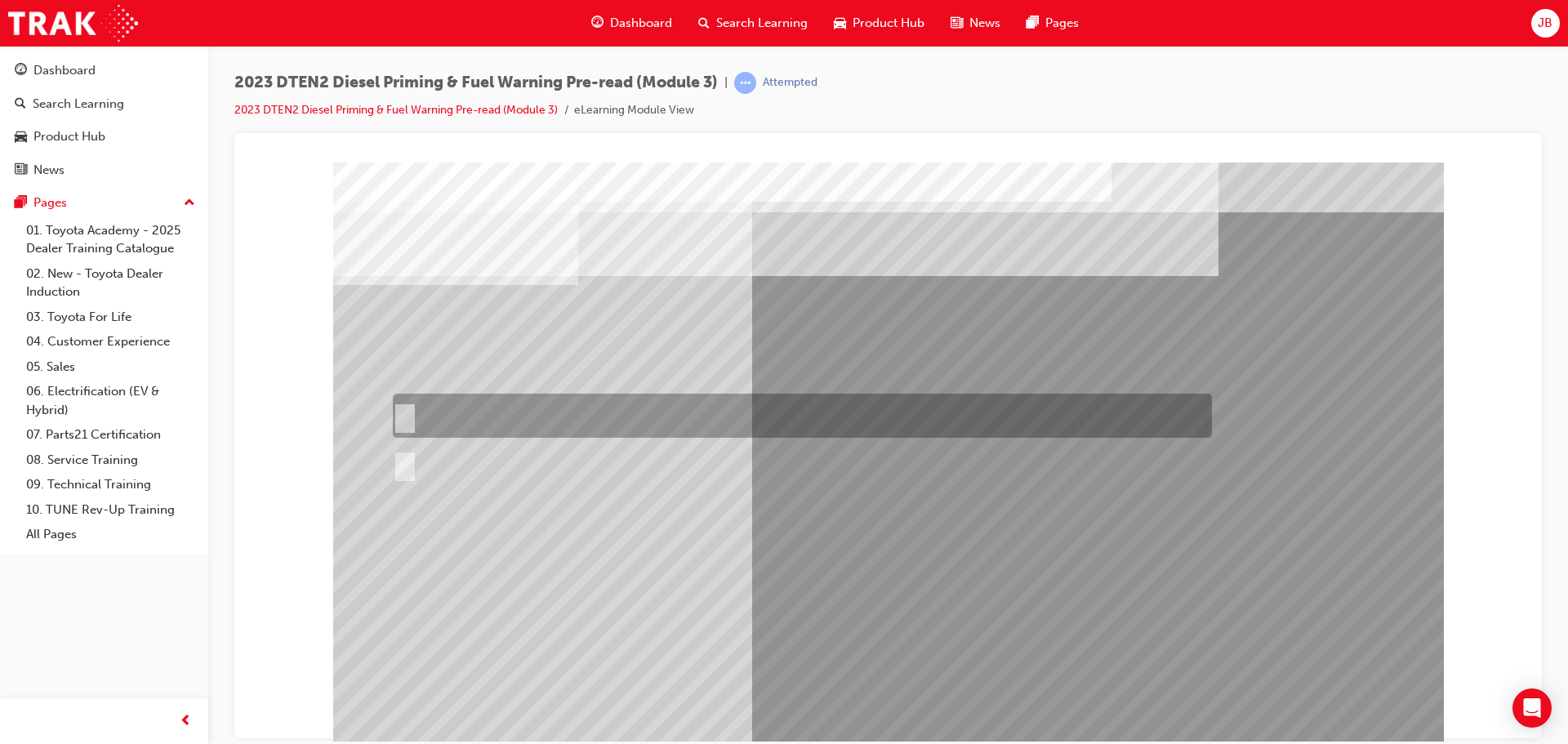
click at [488, 418] on div at bounding box center [797, 415] width 819 height 44
radio input "true"
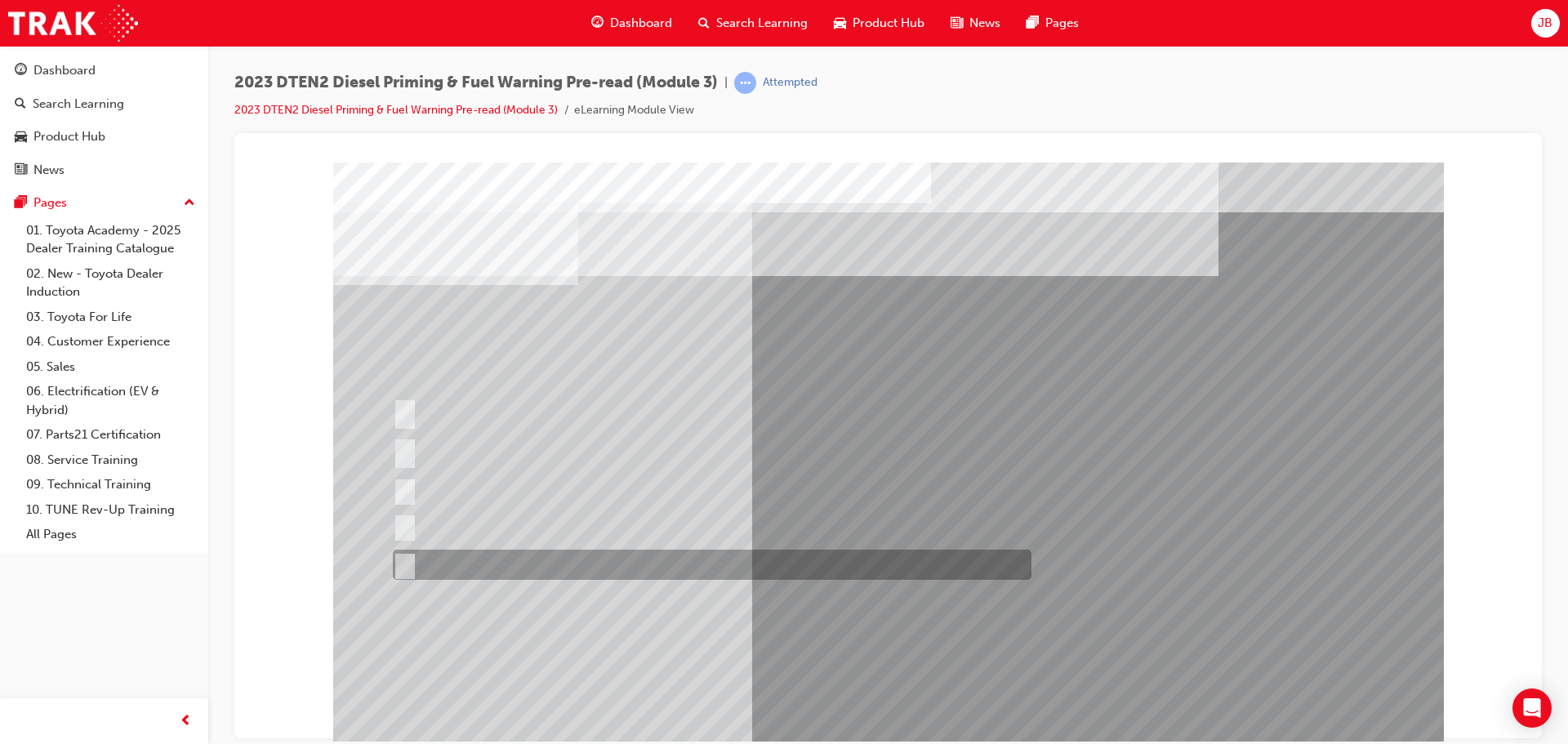
click at [459, 559] on div at bounding box center [707, 565] width 638 height 30
radio input "true"
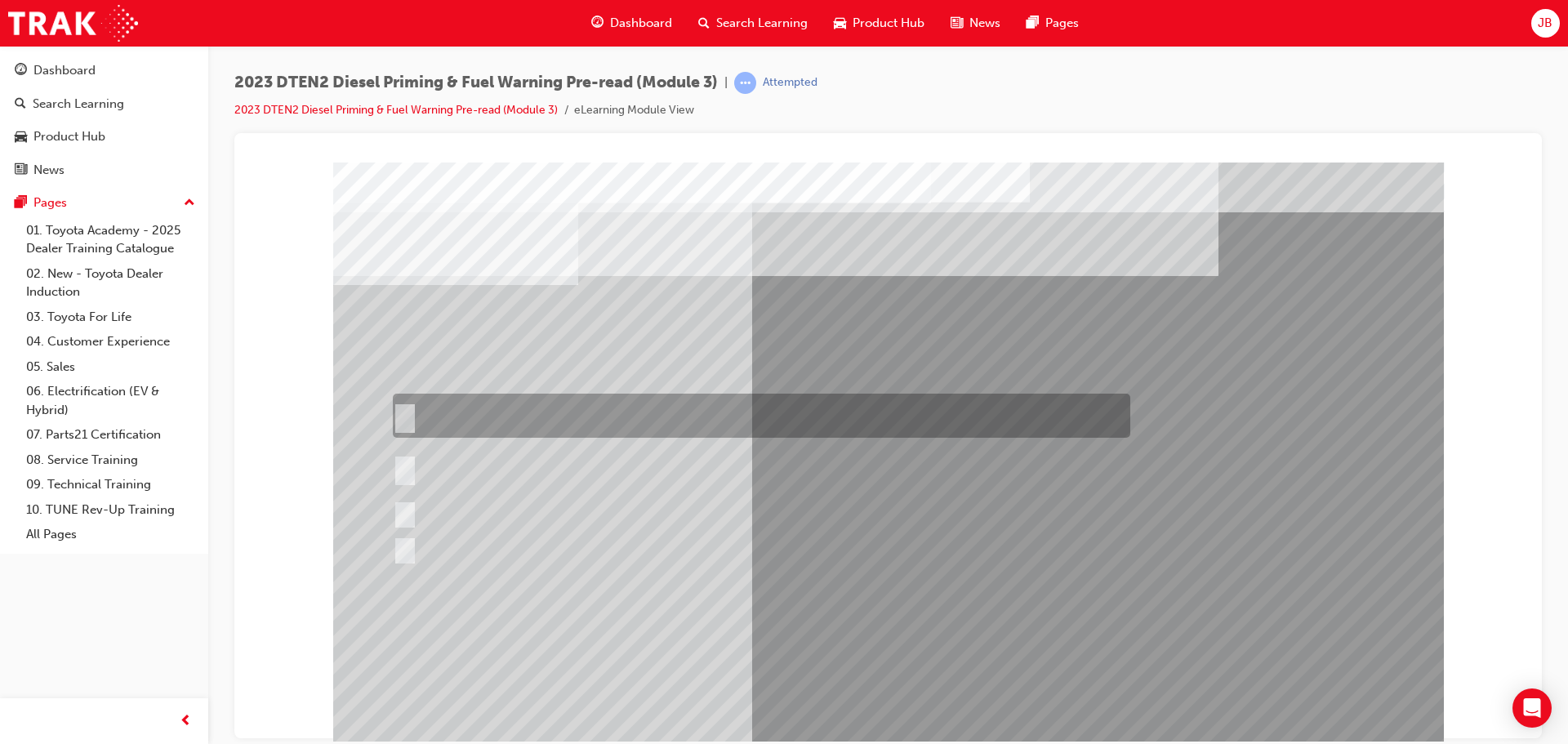
click at [487, 410] on div at bounding box center [757, 415] width 738 height 44
radio input "true"
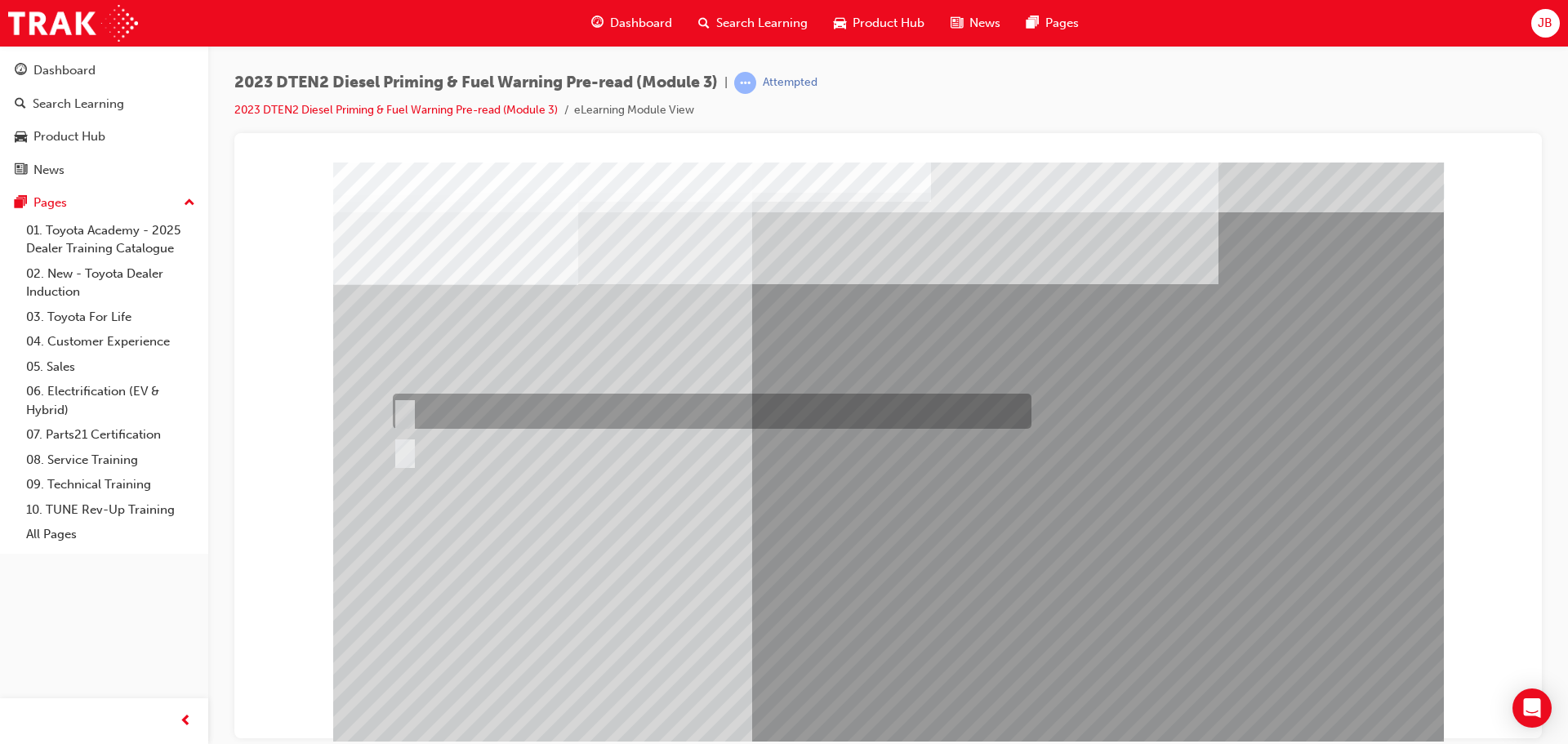
click at [511, 406] on div at bounding box center [707, 410] width 638 height 35
radio input "true"
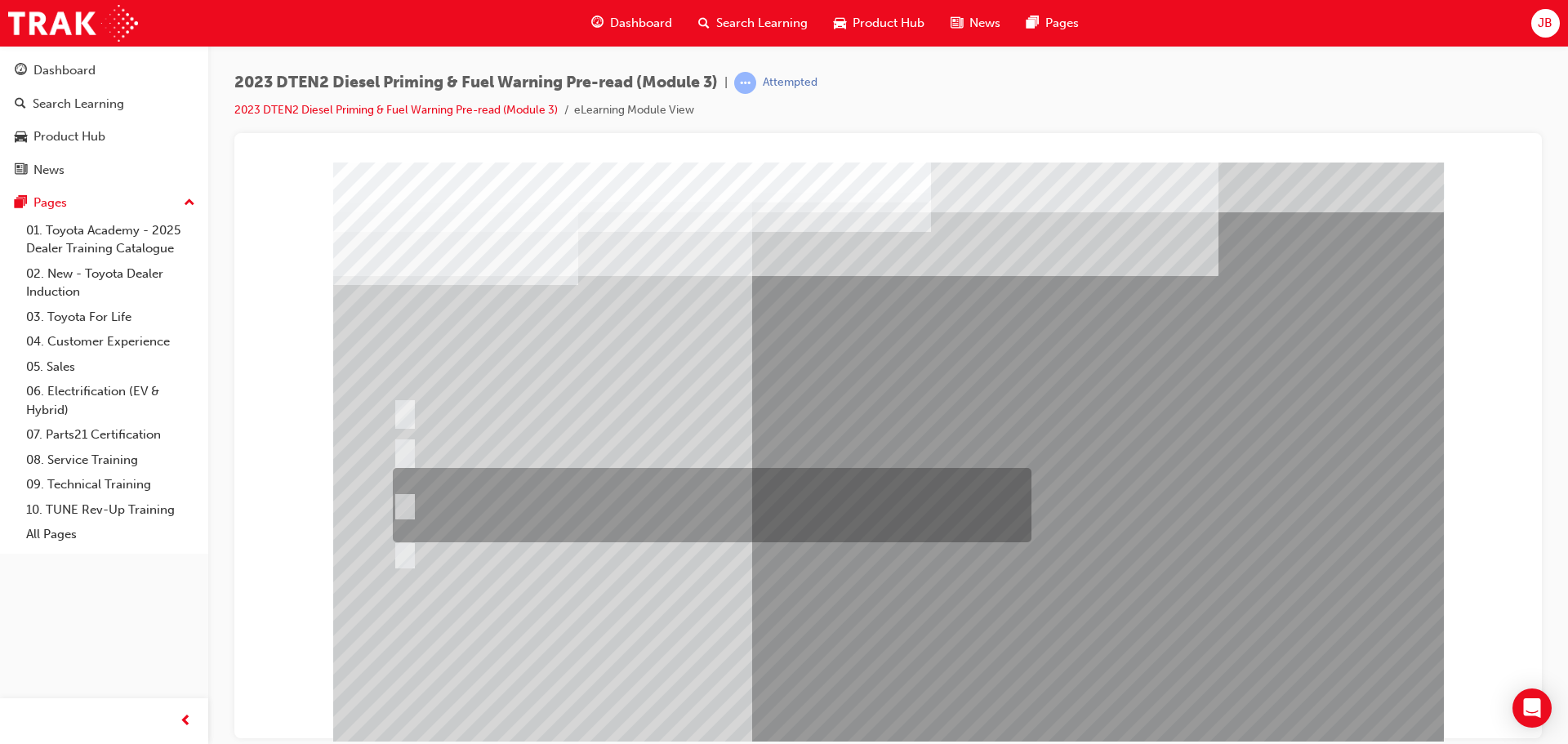
click at [525, 509] on div at bounding box center [707, 505] width 638 height 75
radio input "true"
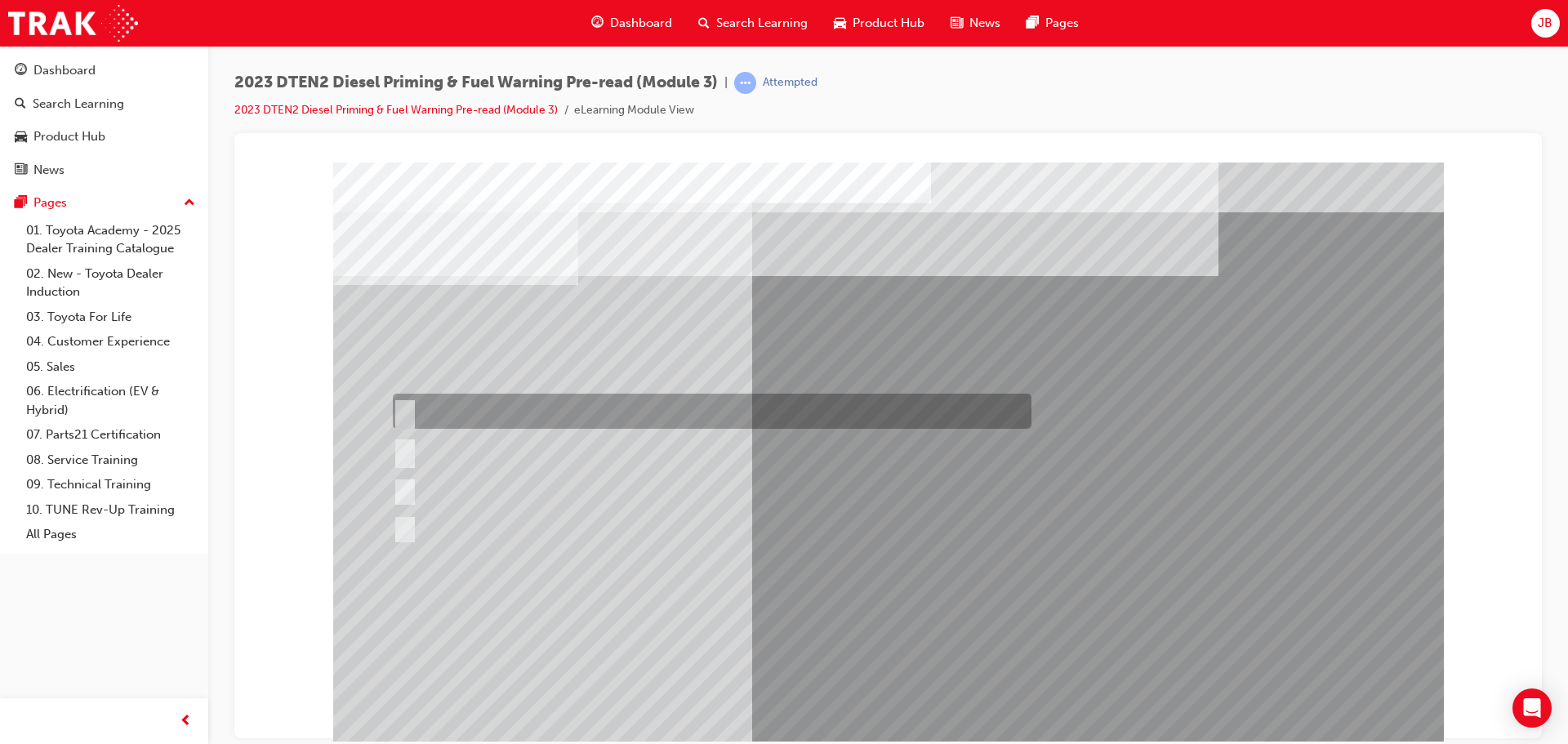
click at [571, 408] on div at bounding box center [707, 410] width 638 height 35
radio input "true"
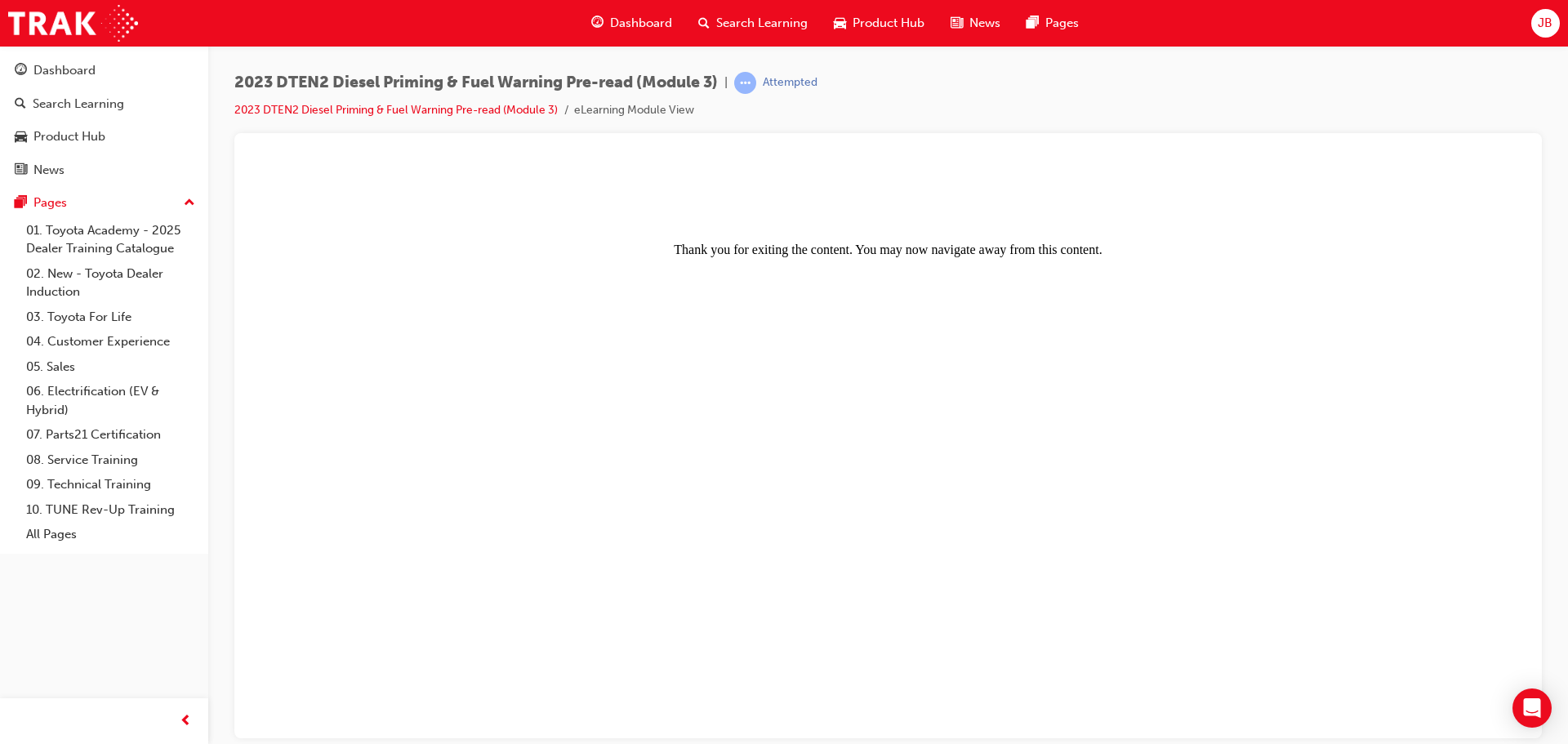
click at [742, 14] on span "Search Learning" at bounding box center [762, 23] width 92 height 19
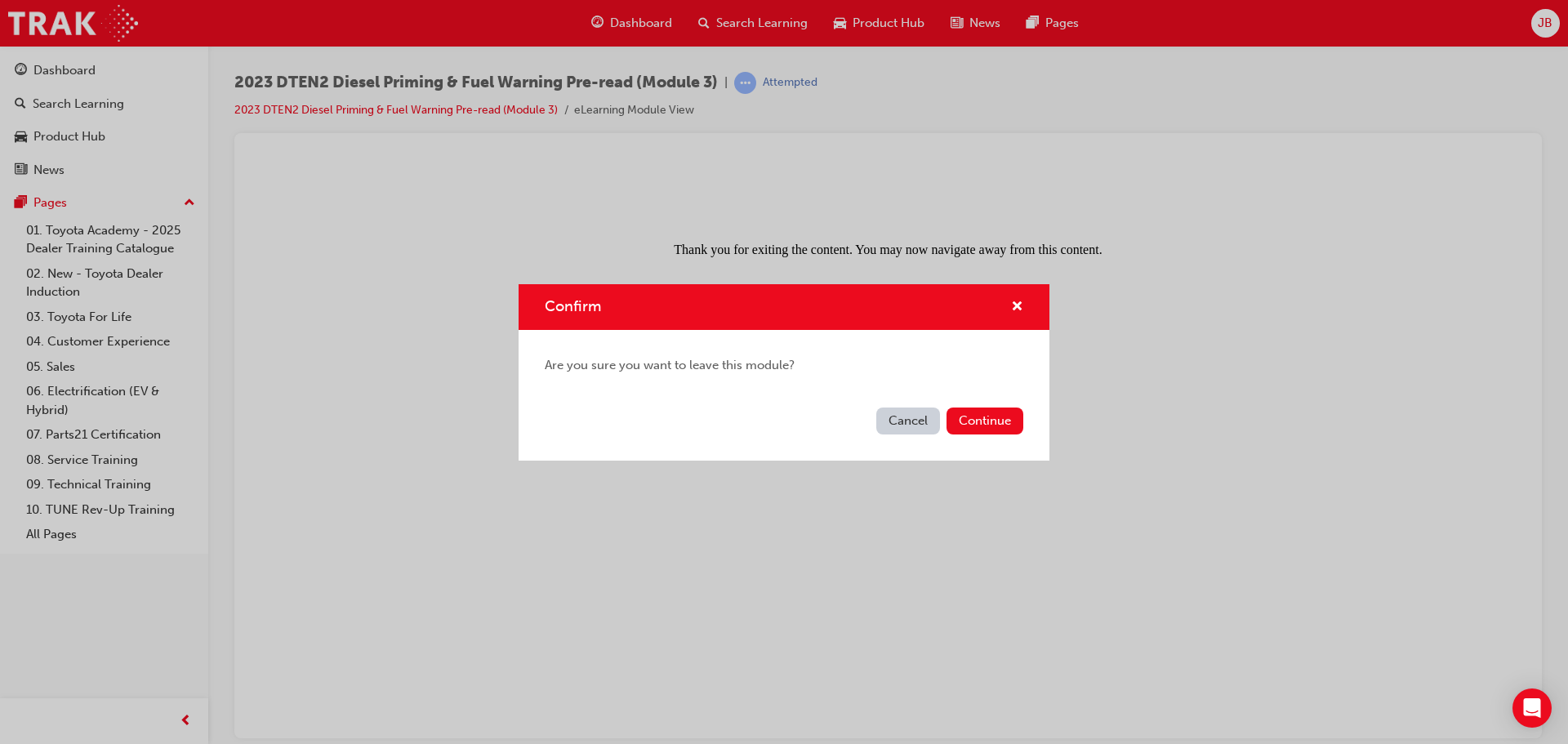
click at [906, 419] on button "Cancel" at bounding box center [908, 420] width 64 height 27
click at [920, 421] on button "Cancel" at bounding box center [908, 420] width 64 height 27
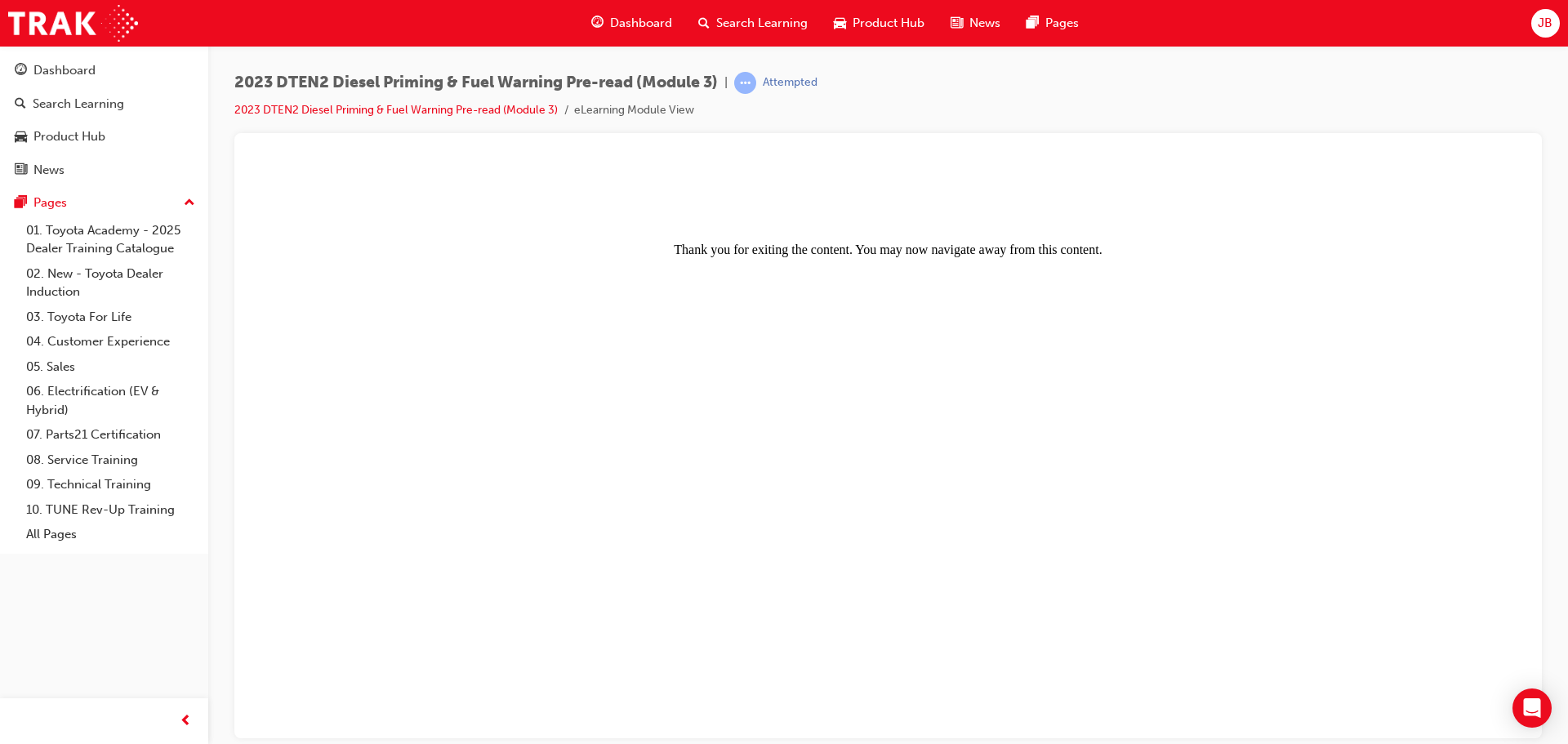
click at [726, 22] on span "Search Learning" at bounding box center [762, 23] width 92 height 19
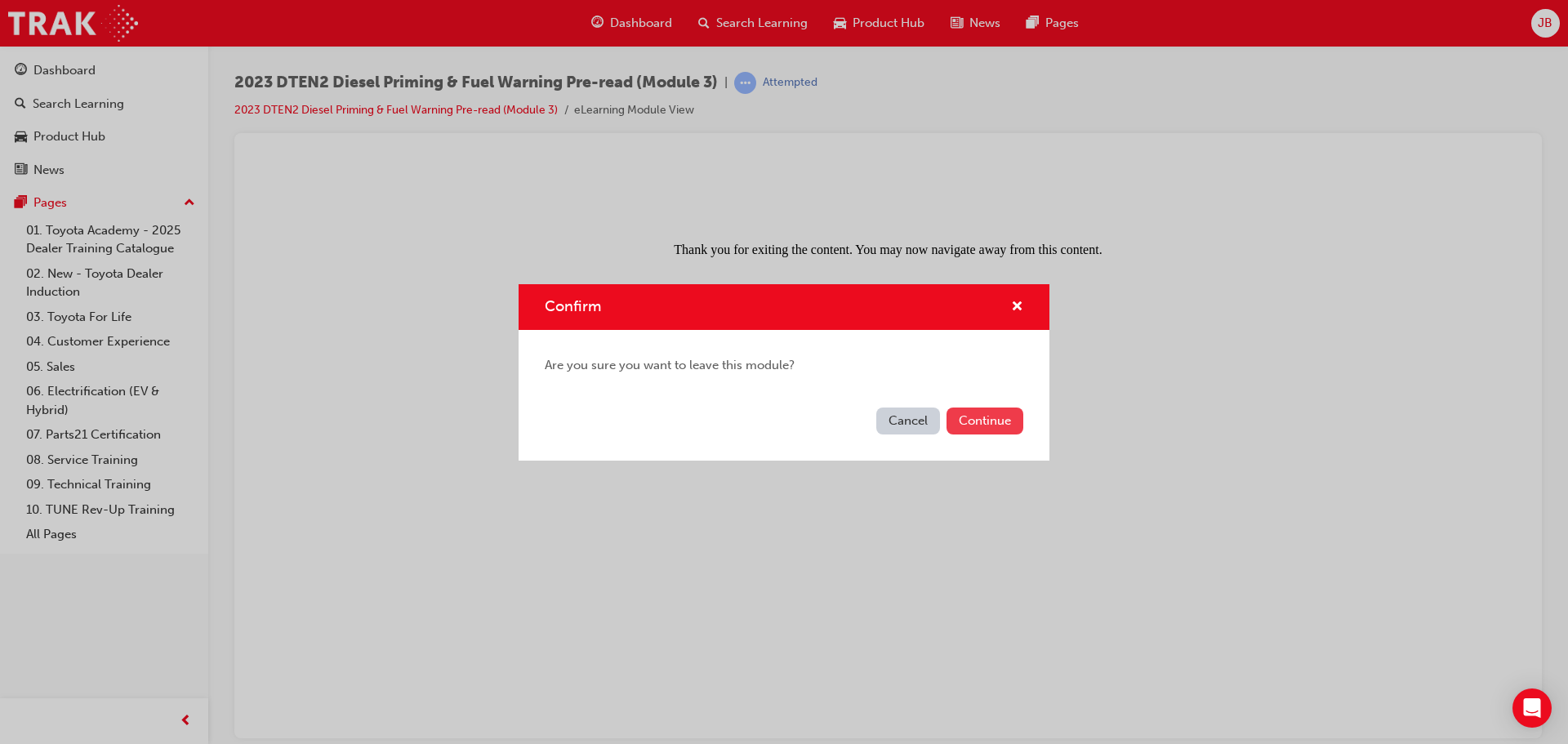
click at [983, 419] on button "Continue" at bounding box center [984, 420] width 77 height 27
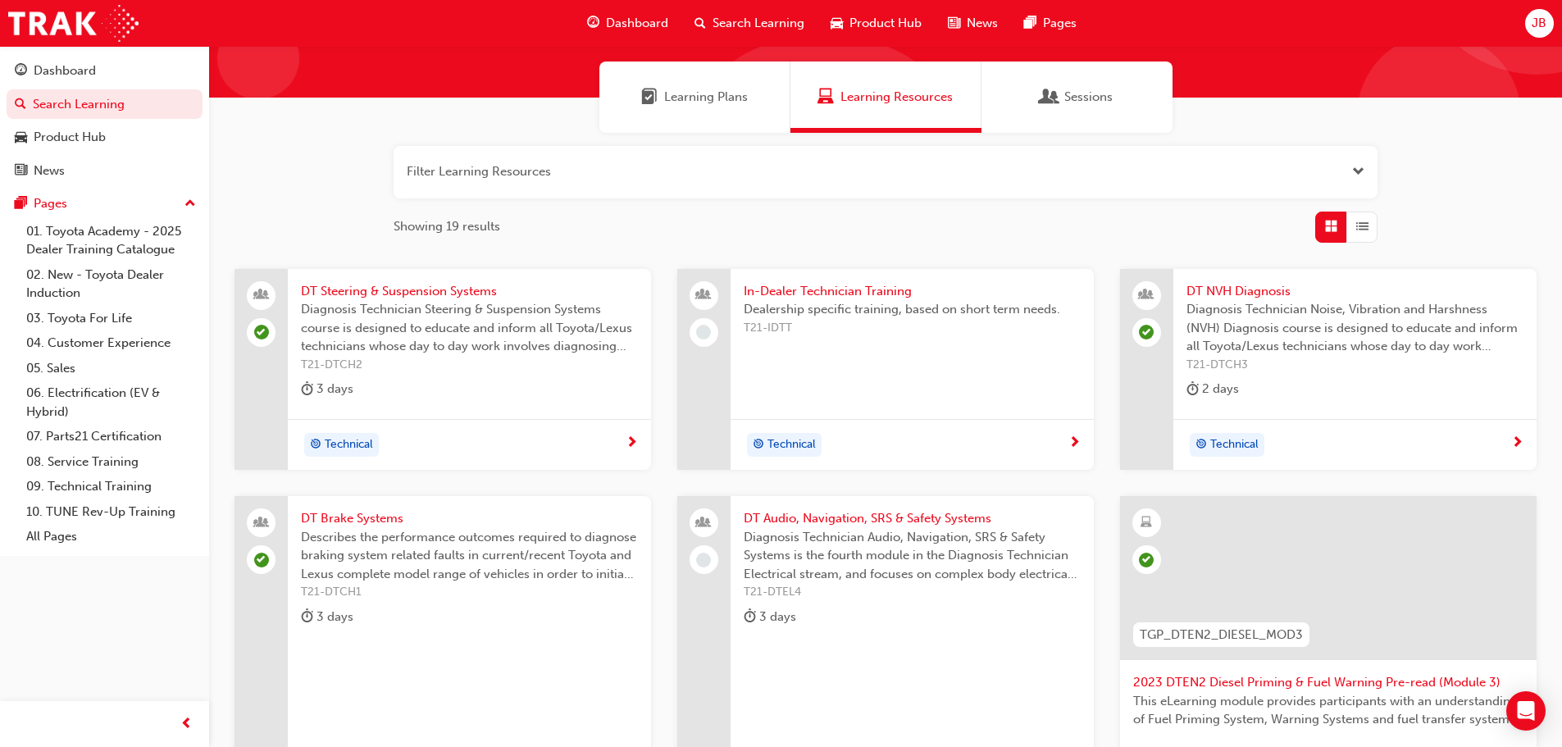
scroll to position [426, 0]
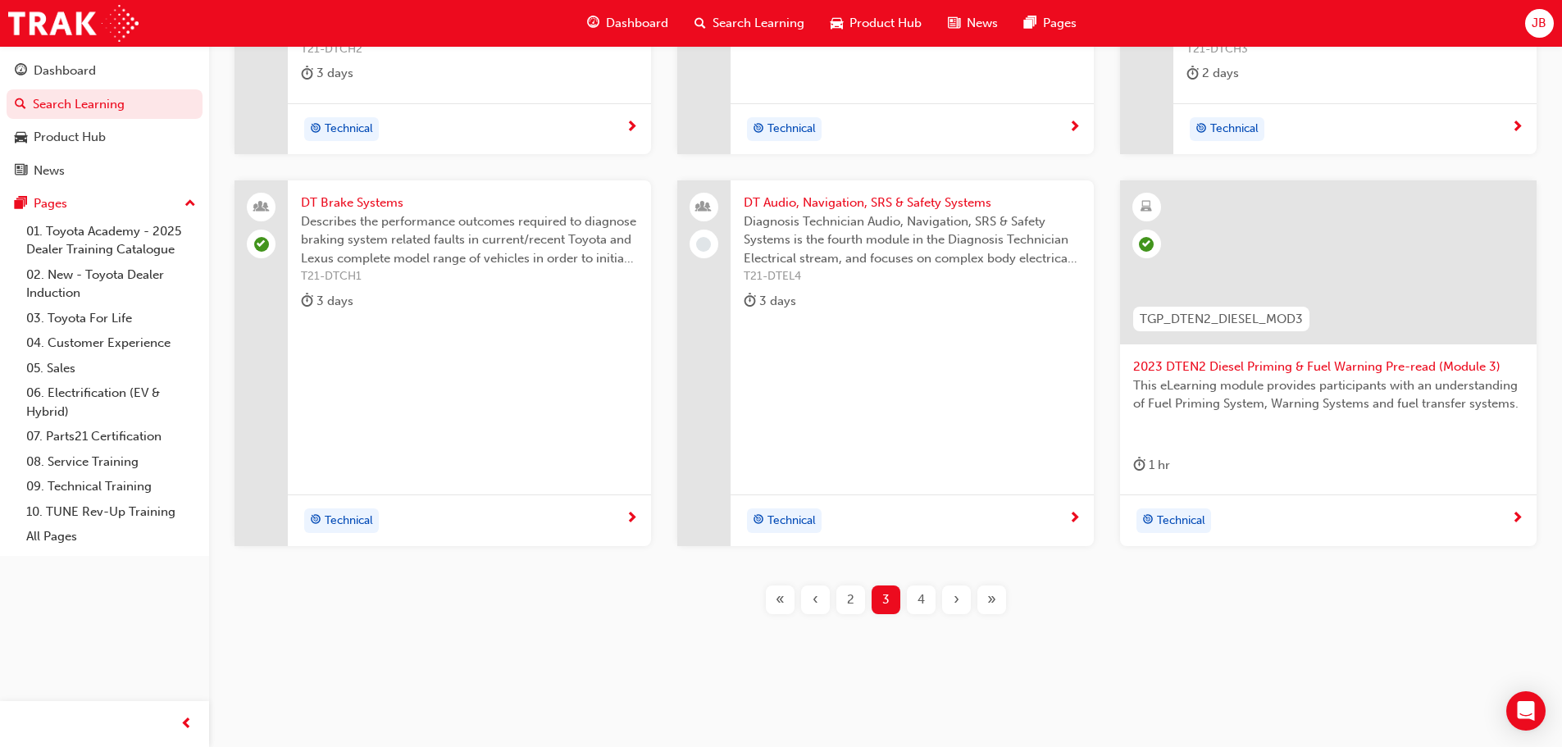
click at [923, 600] on span "4" at bounding box center [921, 599] width 7 height 19
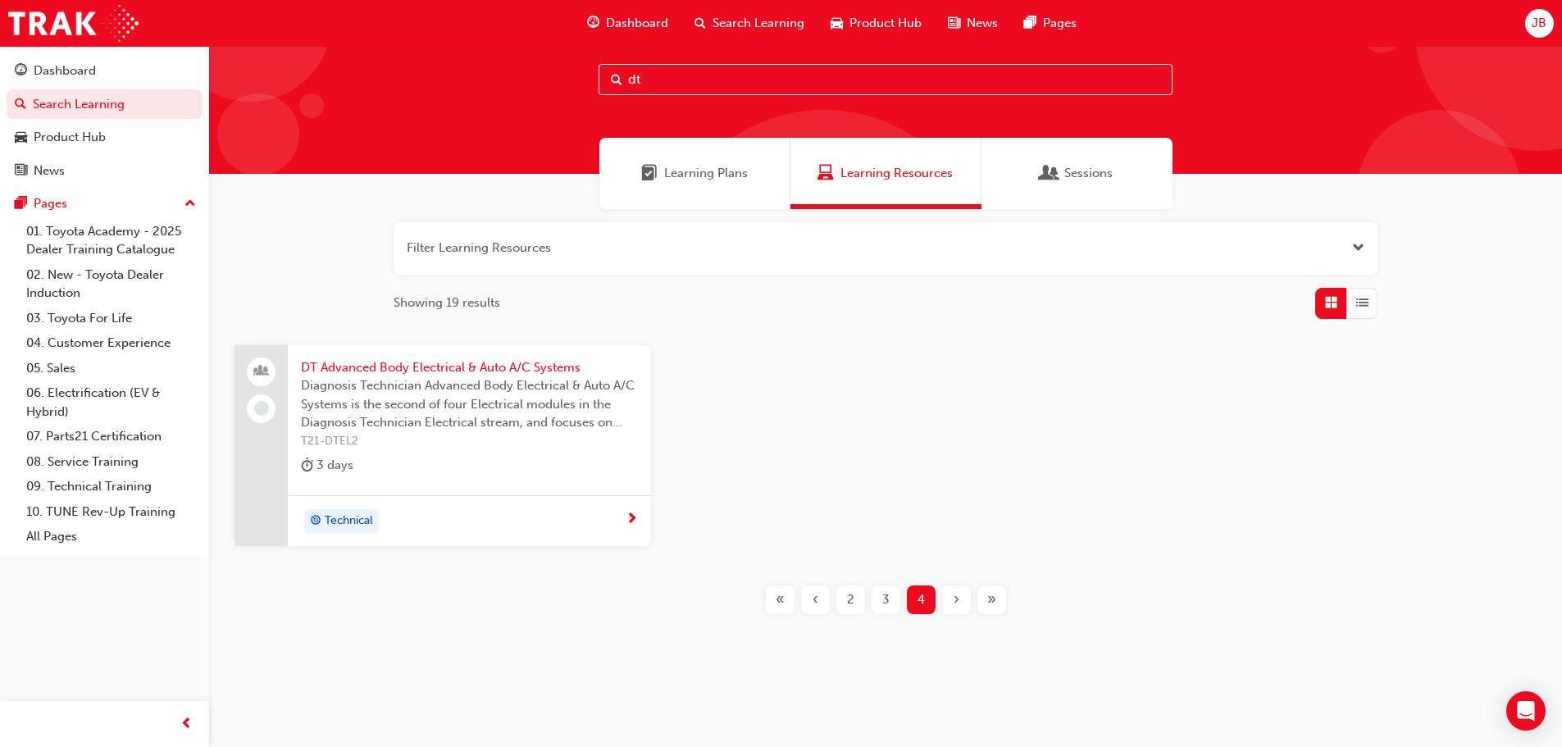
click at [881, 590] on div "3" at bounding box center [886, 600] width 29 height 29
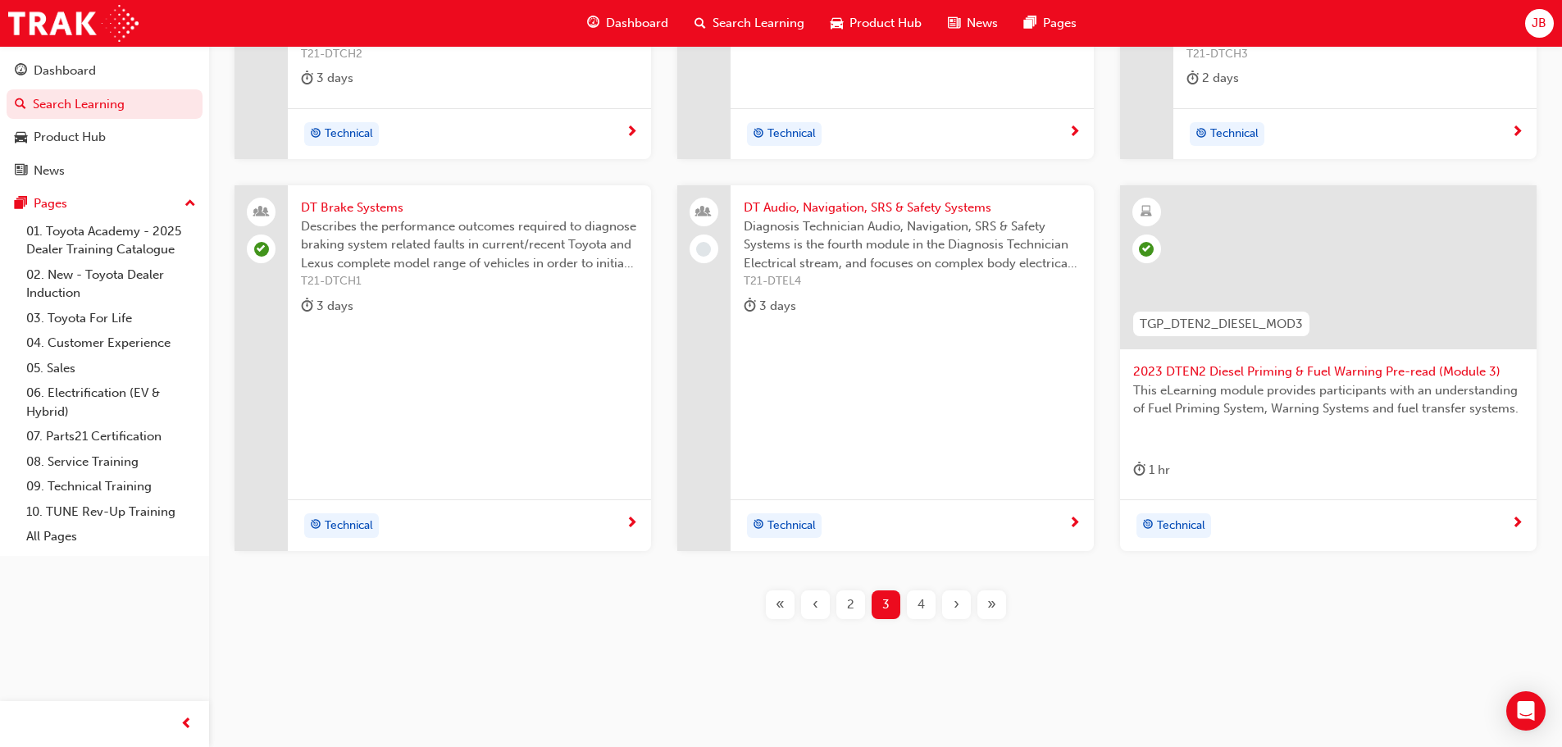
scroll to position [426, 0]
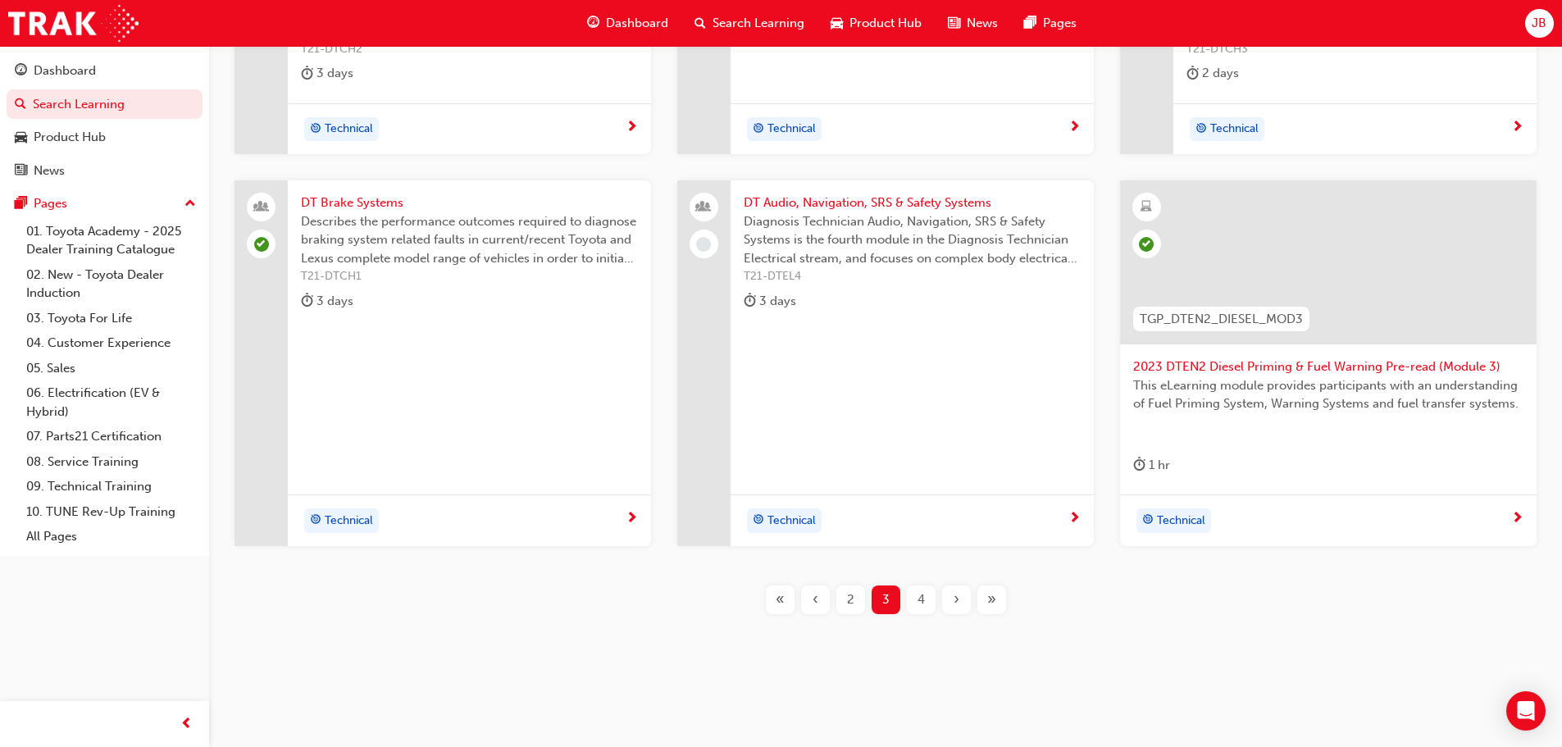
click at [849, 596] on span "2" at bounding box center [850, 599] width 7 height 19
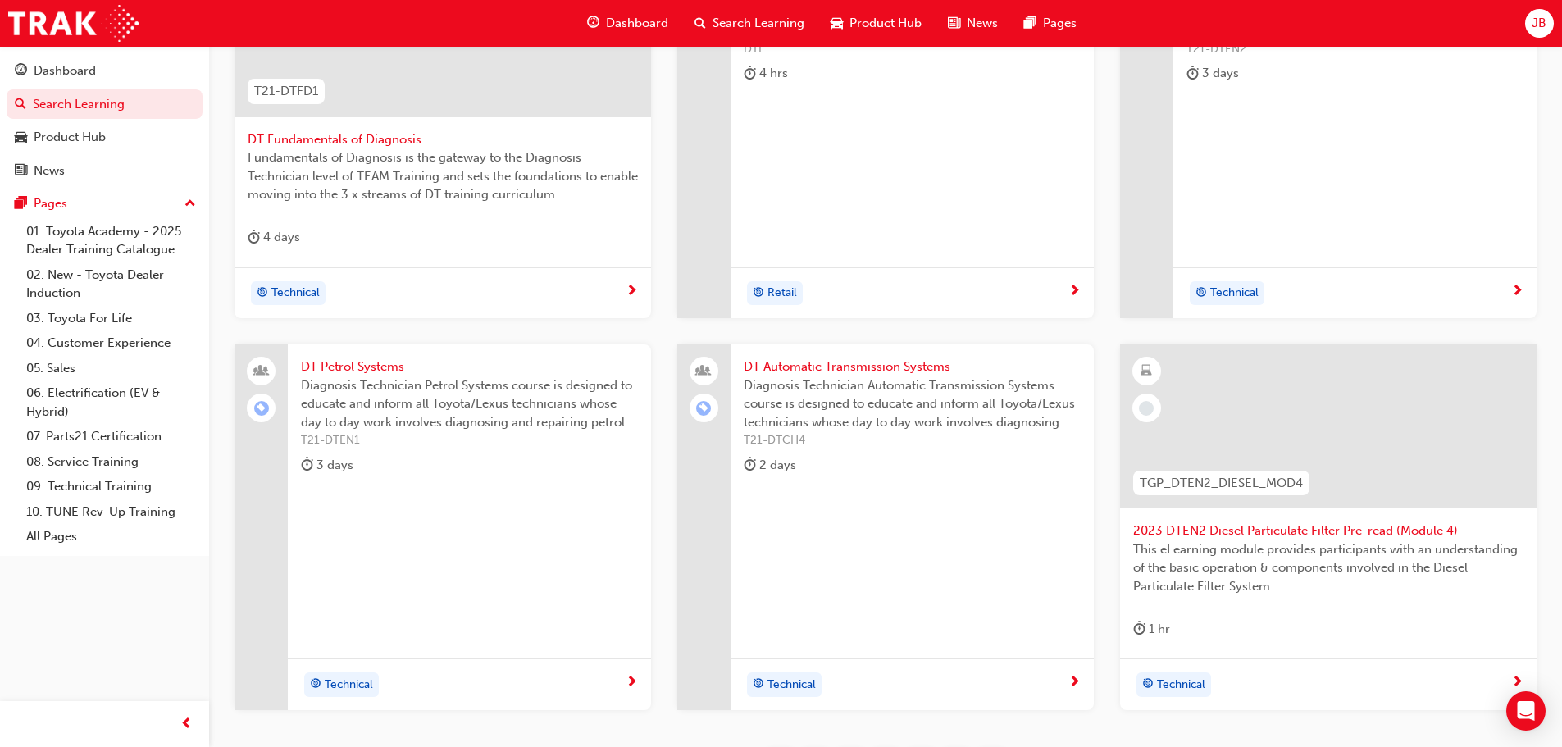
click at [1224, 531] on span "2023 DTEN2 Diesel Particulate Filter Pre-read (Module 4)" at bounding box center [1328, 531] width 390 height 19
